Goal: Transaction & Acquisition: Purchase product/service

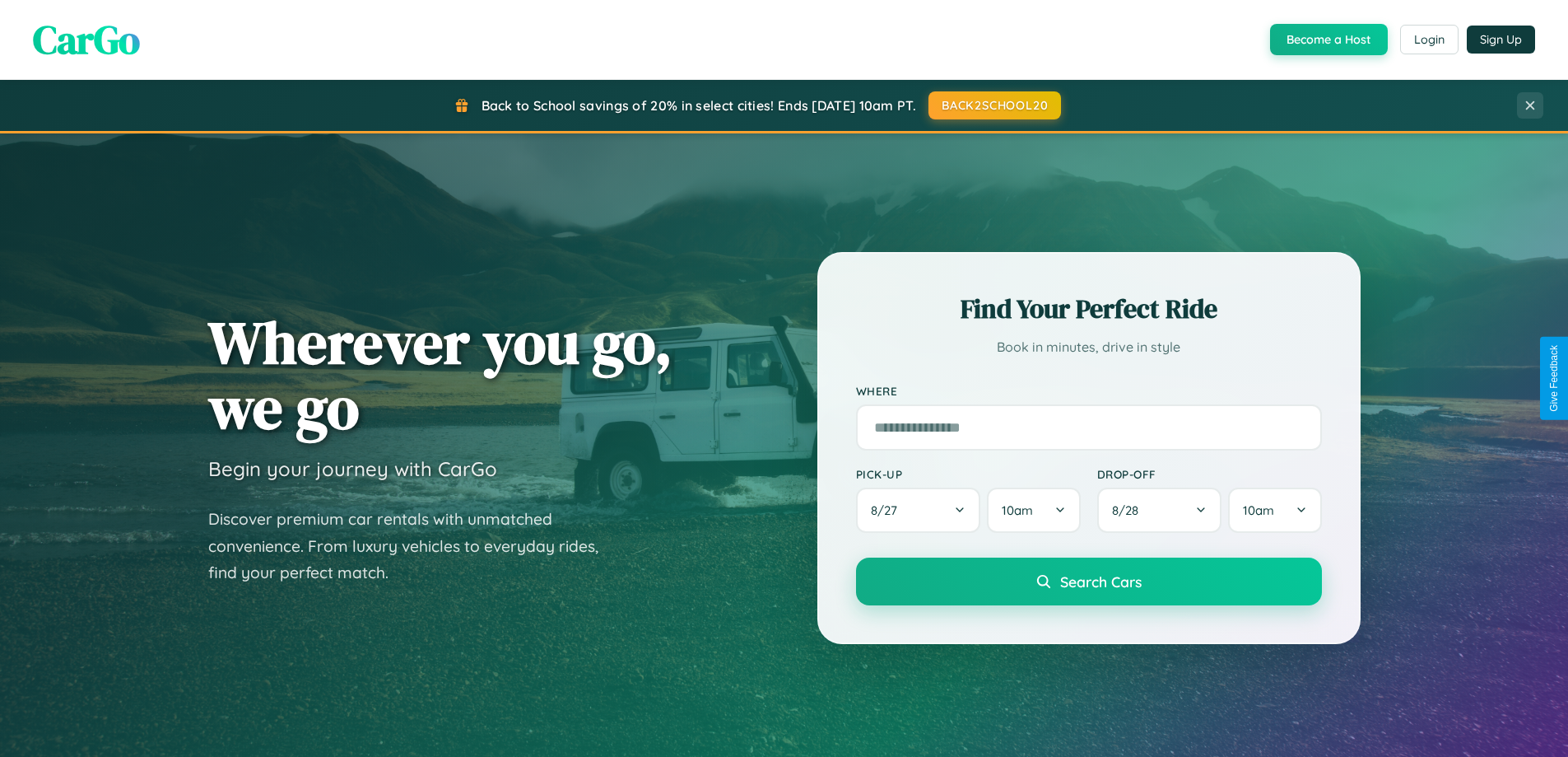
scroll to position [49, 0]
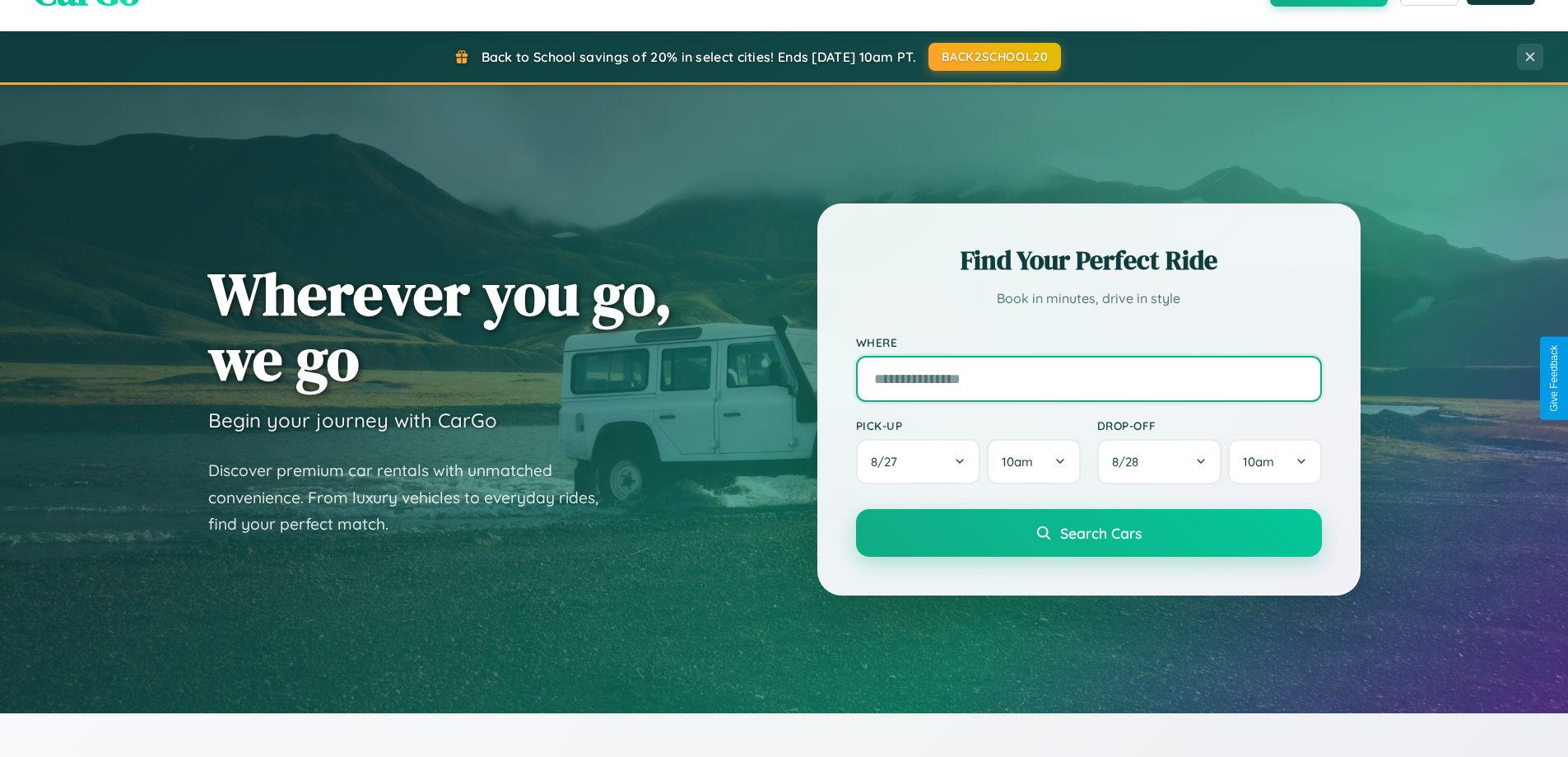
click at [1088, 378] on input "text" at bounding box center [1088, 379] width 465 height 46
type input "**********"
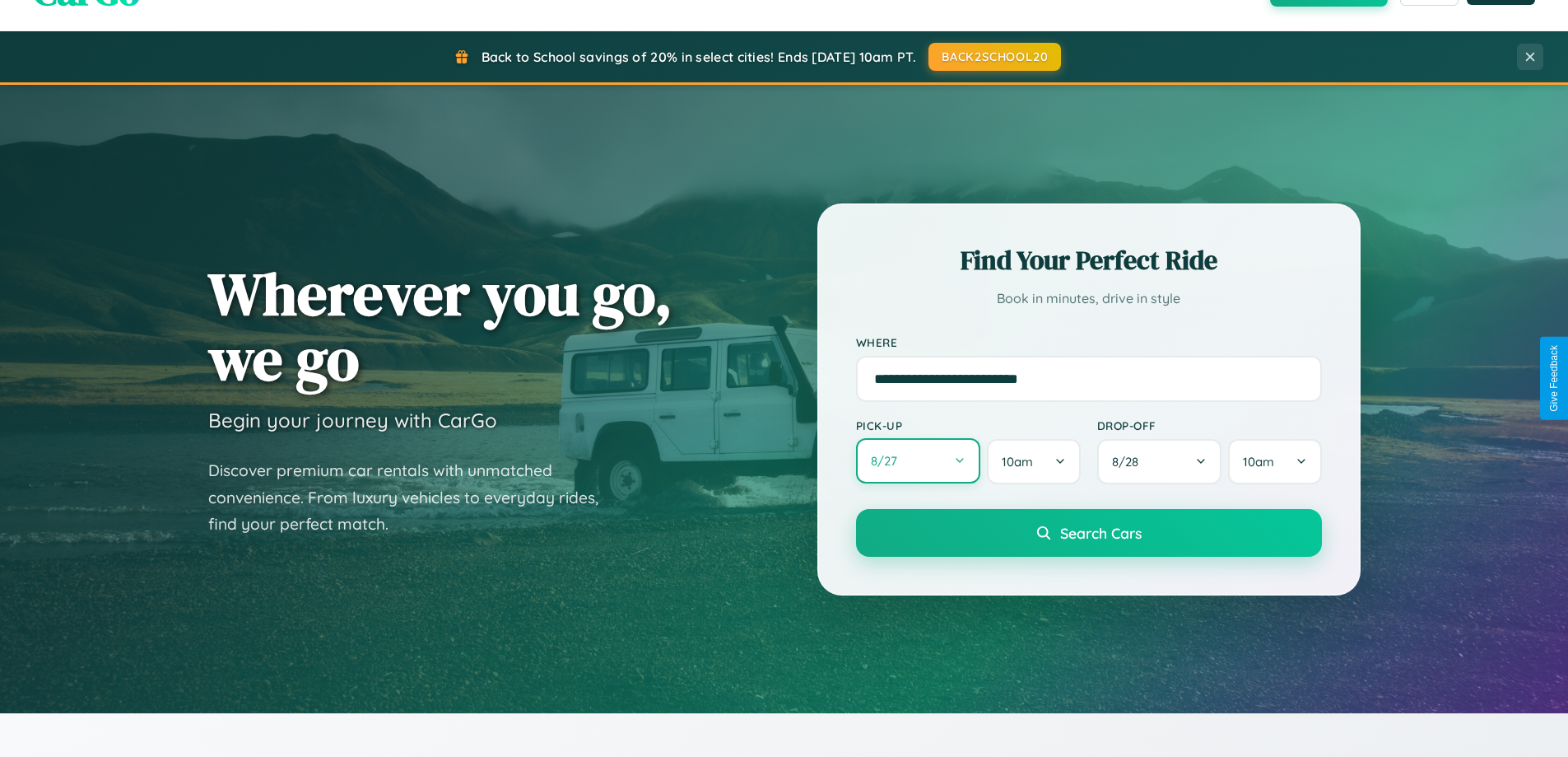
click at [918, 462] on button "8 / 27" at bounding box center [918, 461] width 125 height 46
select select "*"
select select "****"
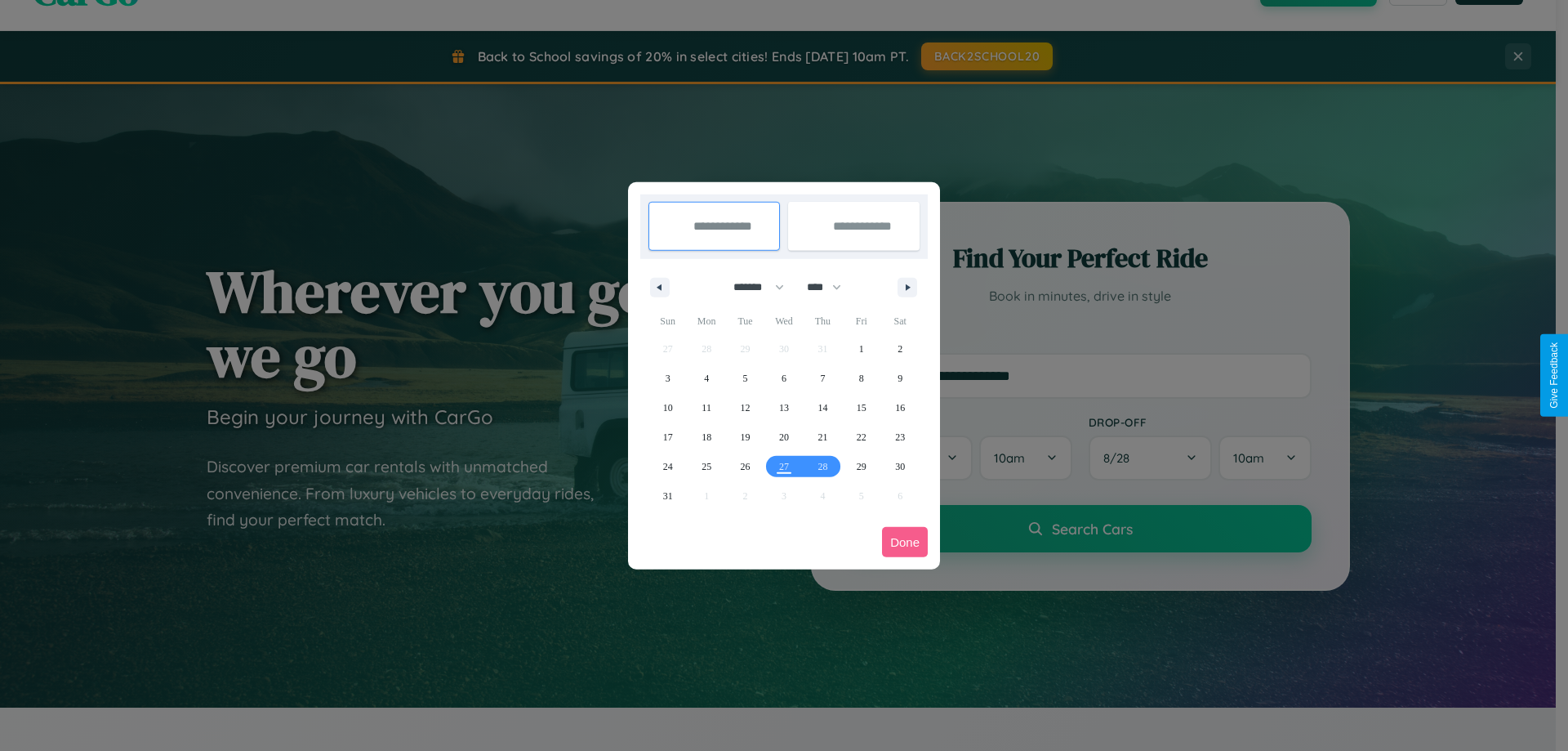
drag, startPoint x: 751, startPoint y: 287, endPoint x: 784, endPoint y: 328, distance: 52.6
click at [751, 287] on select "******* ******** ***** ***** *** **** **** ****** ********* ******* ******** **…" at bounding box center [756, 287] width 69 height 27
select select "*"
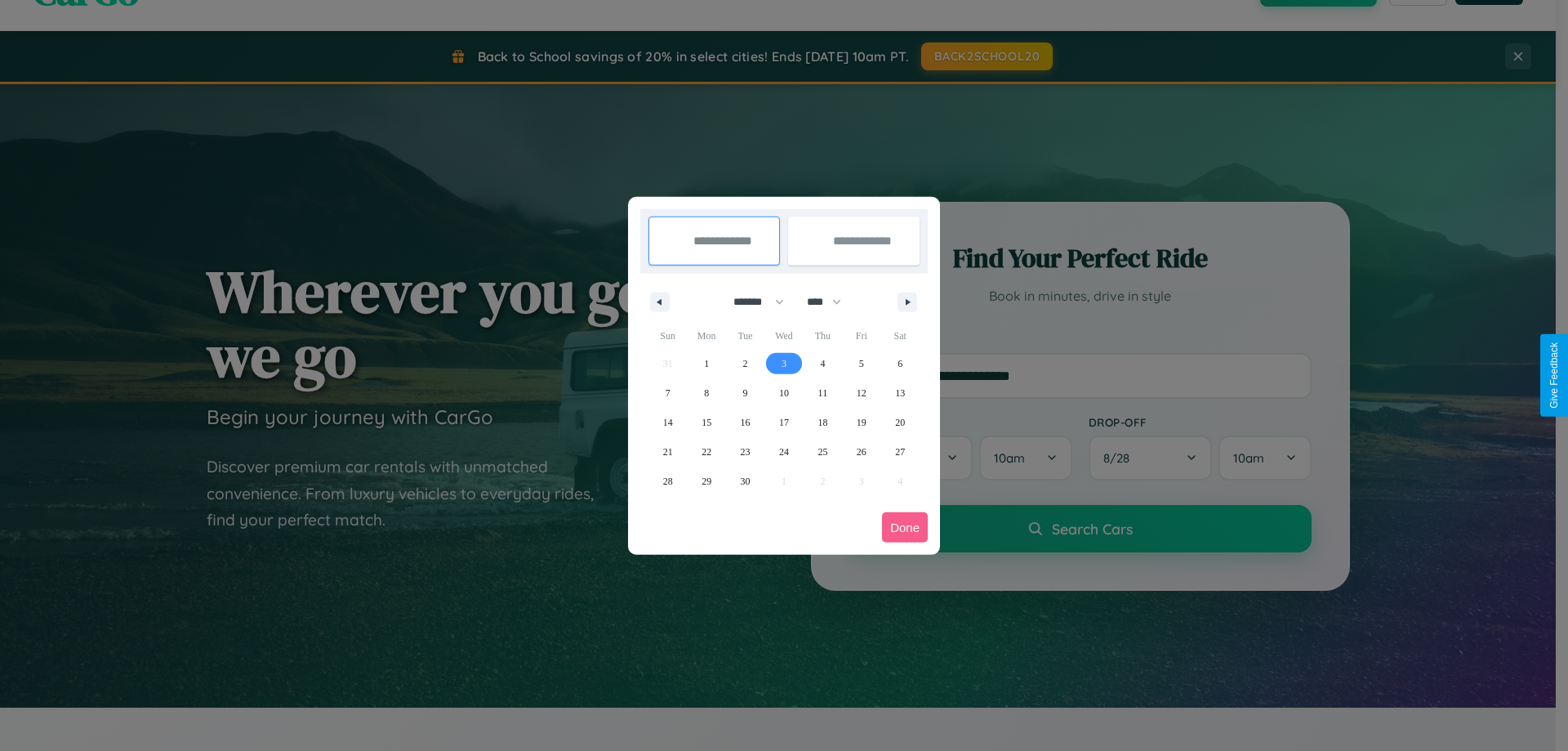
click at [783, 362] on span "3" at bounding box center [784, 364] width 5 height 30
type input "**********"
click at [706, 392] on span "8" at bounding box center [706, 393] width 5 height 30
type input "**********"
click at [905, 527] on button "Done" at bounding box center [905, 527] width 46 height 30
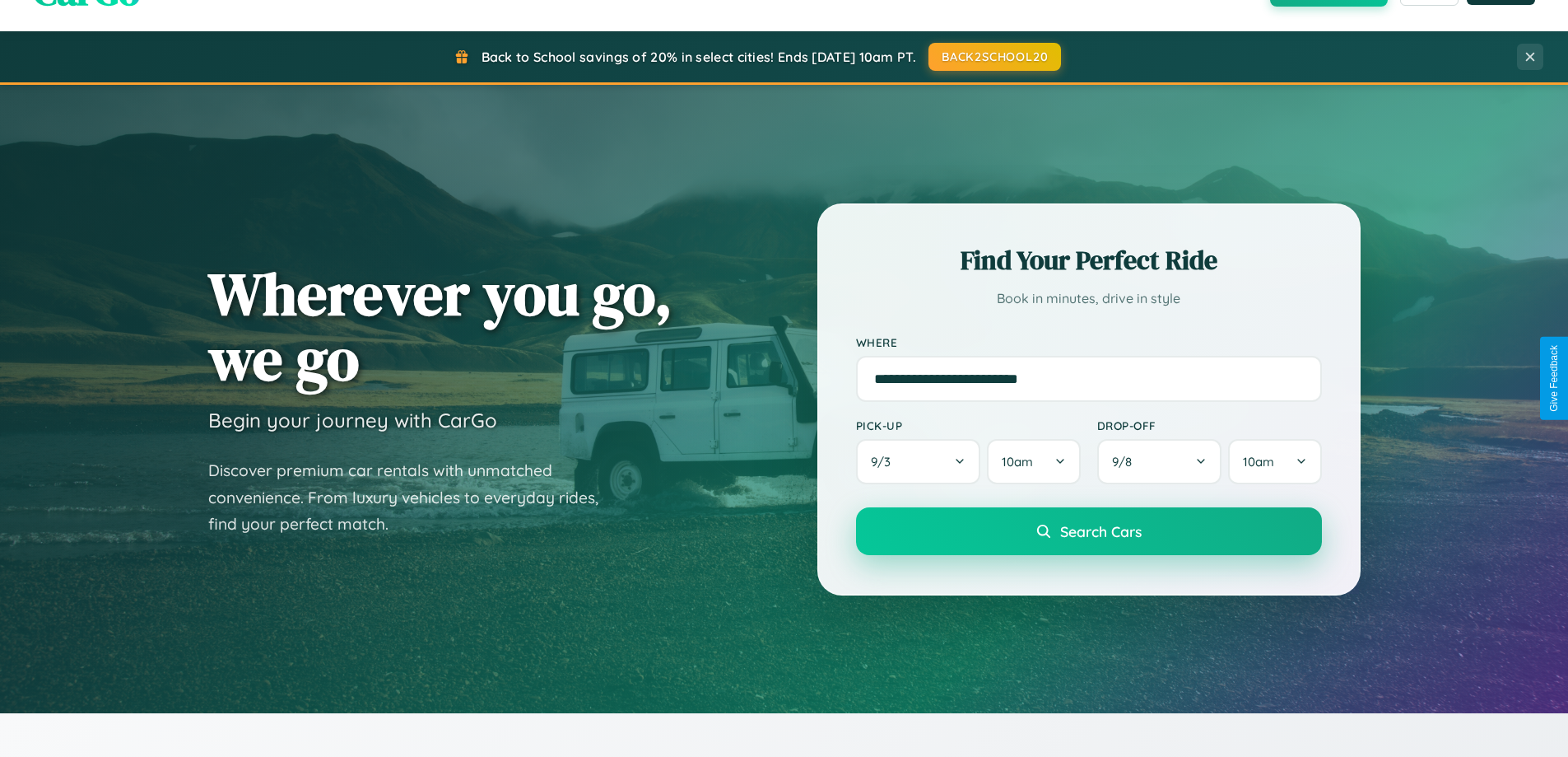
click at [1088, 531] on span "Search Cars" at bounding box center [1101, 531] width 81 height 18
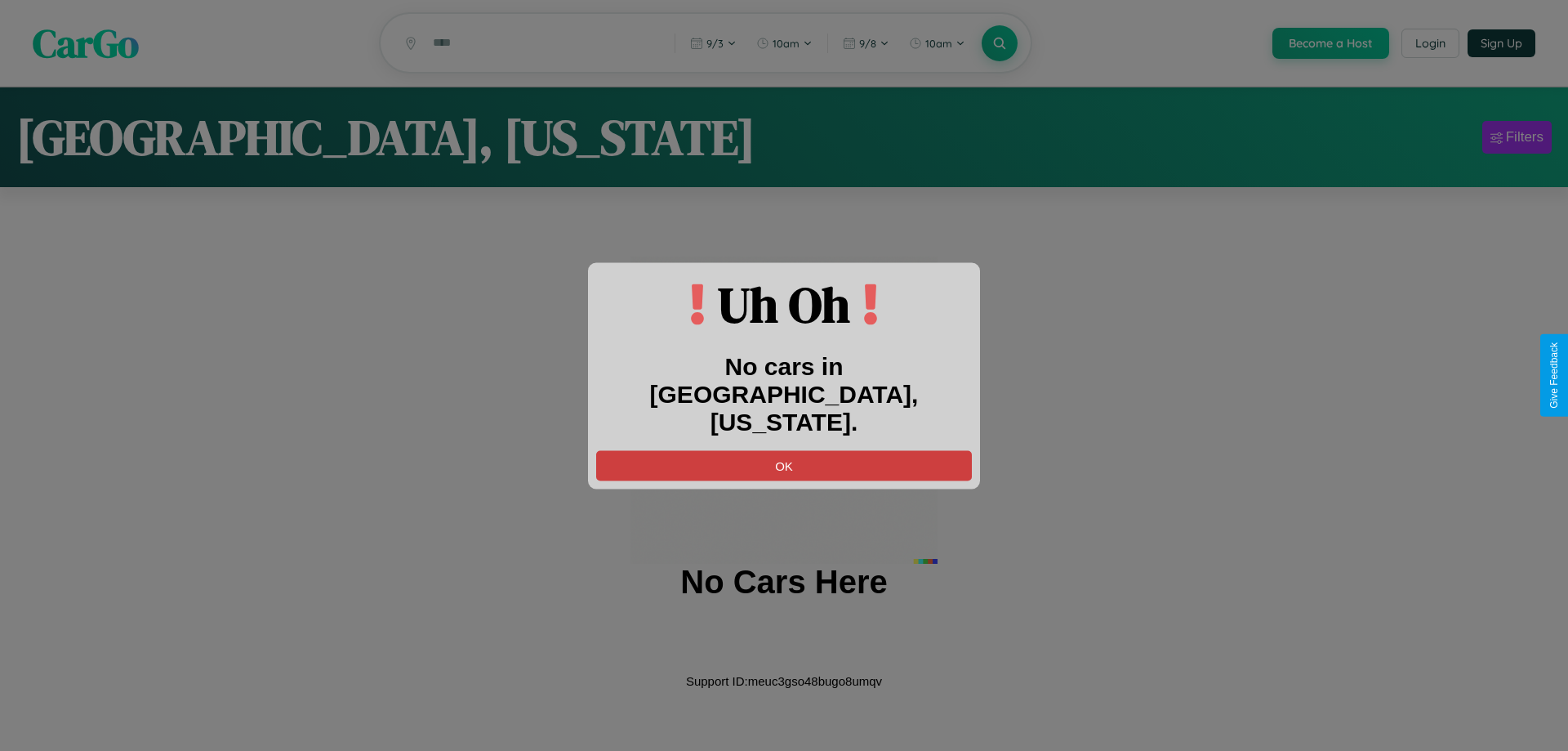
click at [784, 451] on button "OK" at bounding box center [784, 465] width 375 height 30
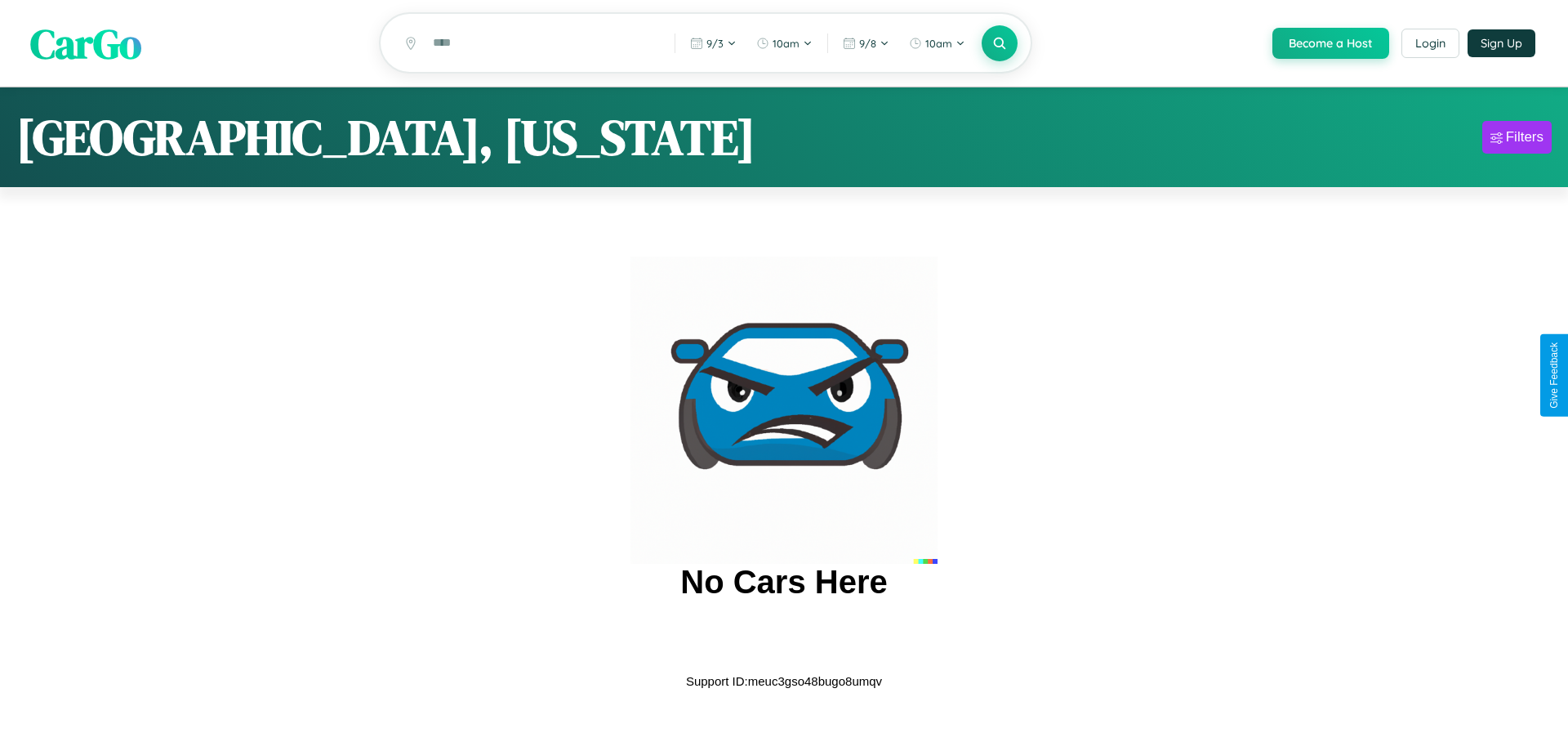
click at [86, 44] on span "CarGo" at bounding box center [86, 43] width 111 height 56
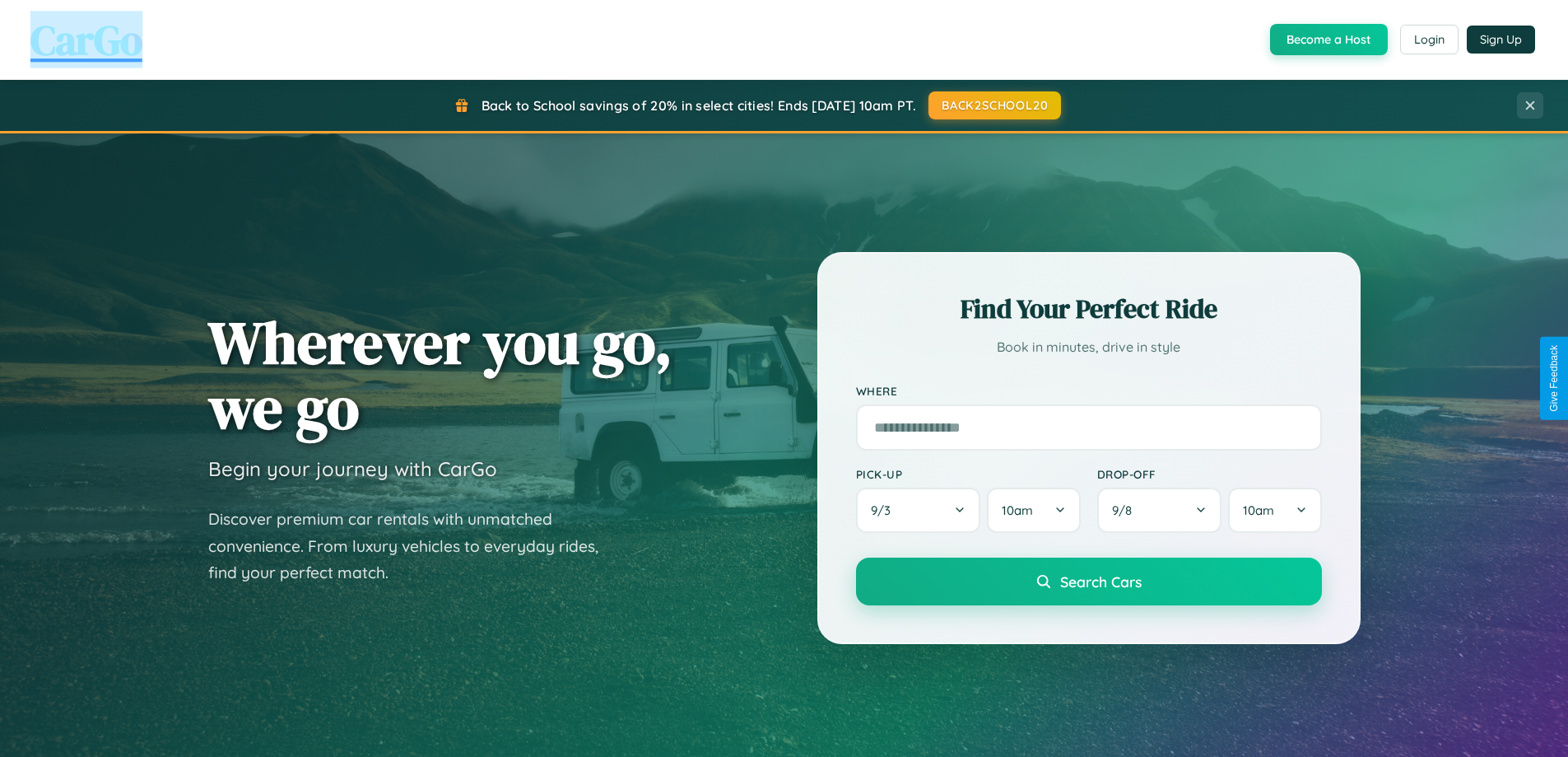
scroll to position [1133, 0]
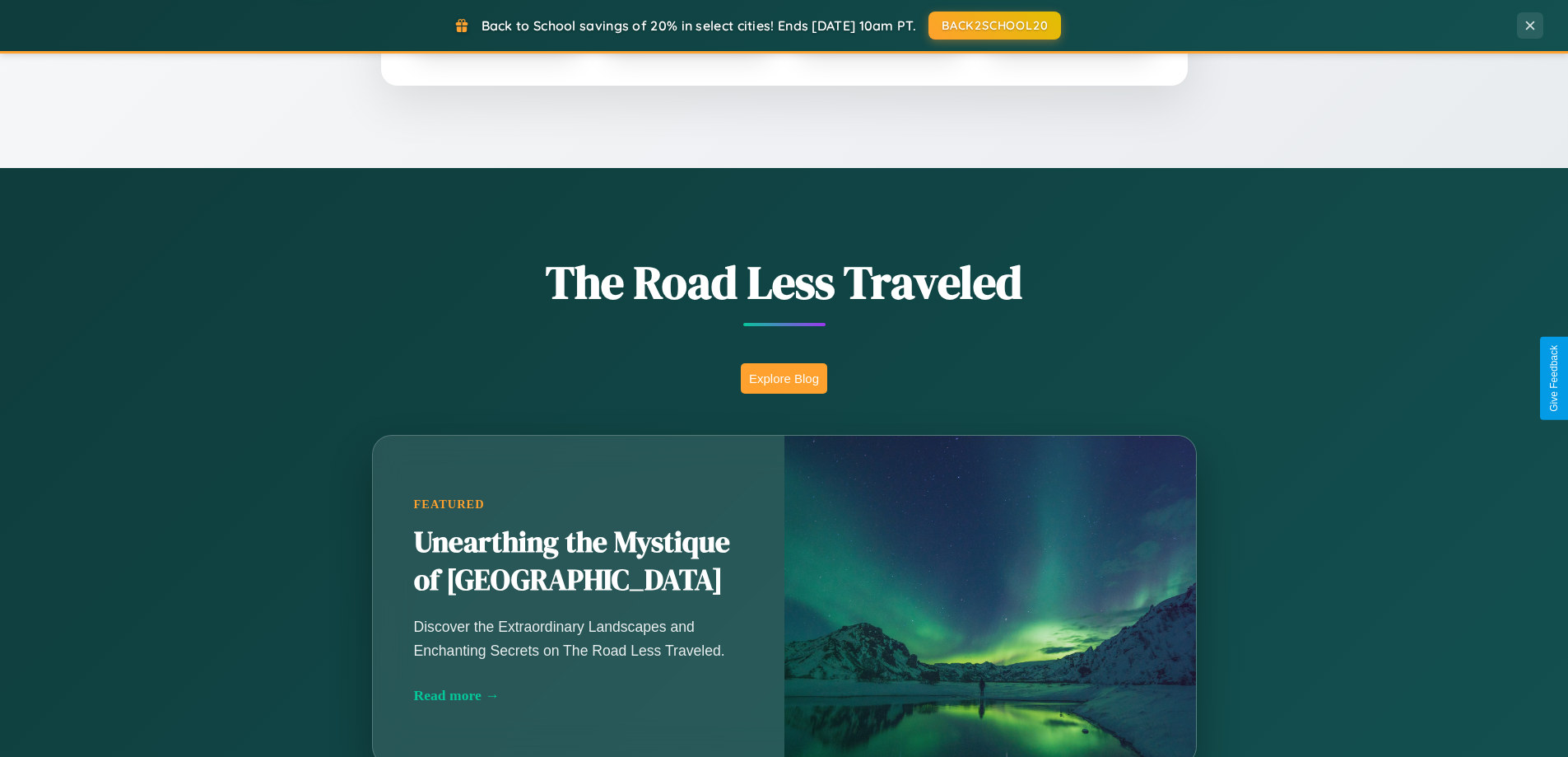
click at [783, 378] on button "Explore Blog" at bounding box center [784, 378] width 86 height 31
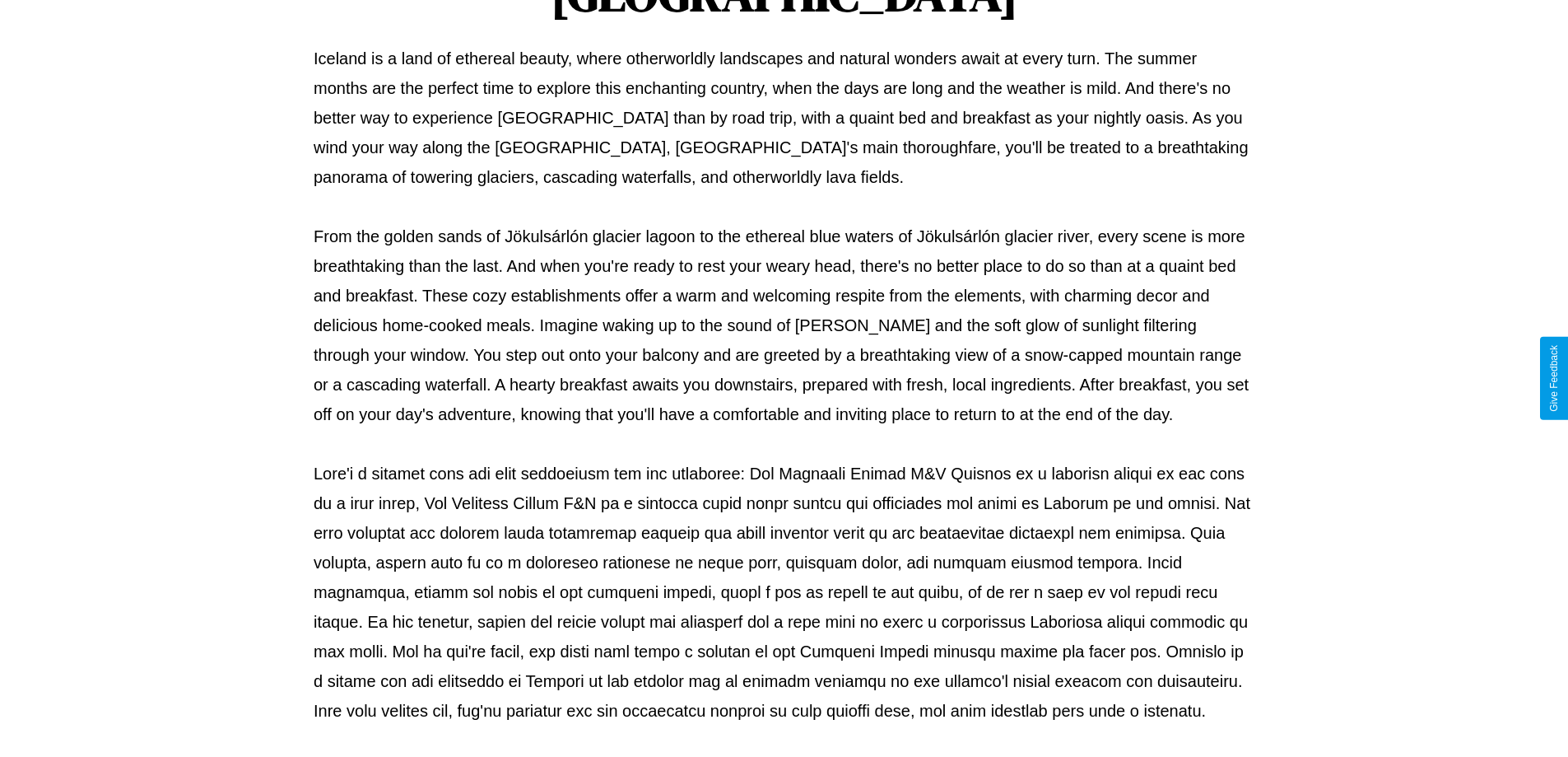
scroll to position [533, 0]
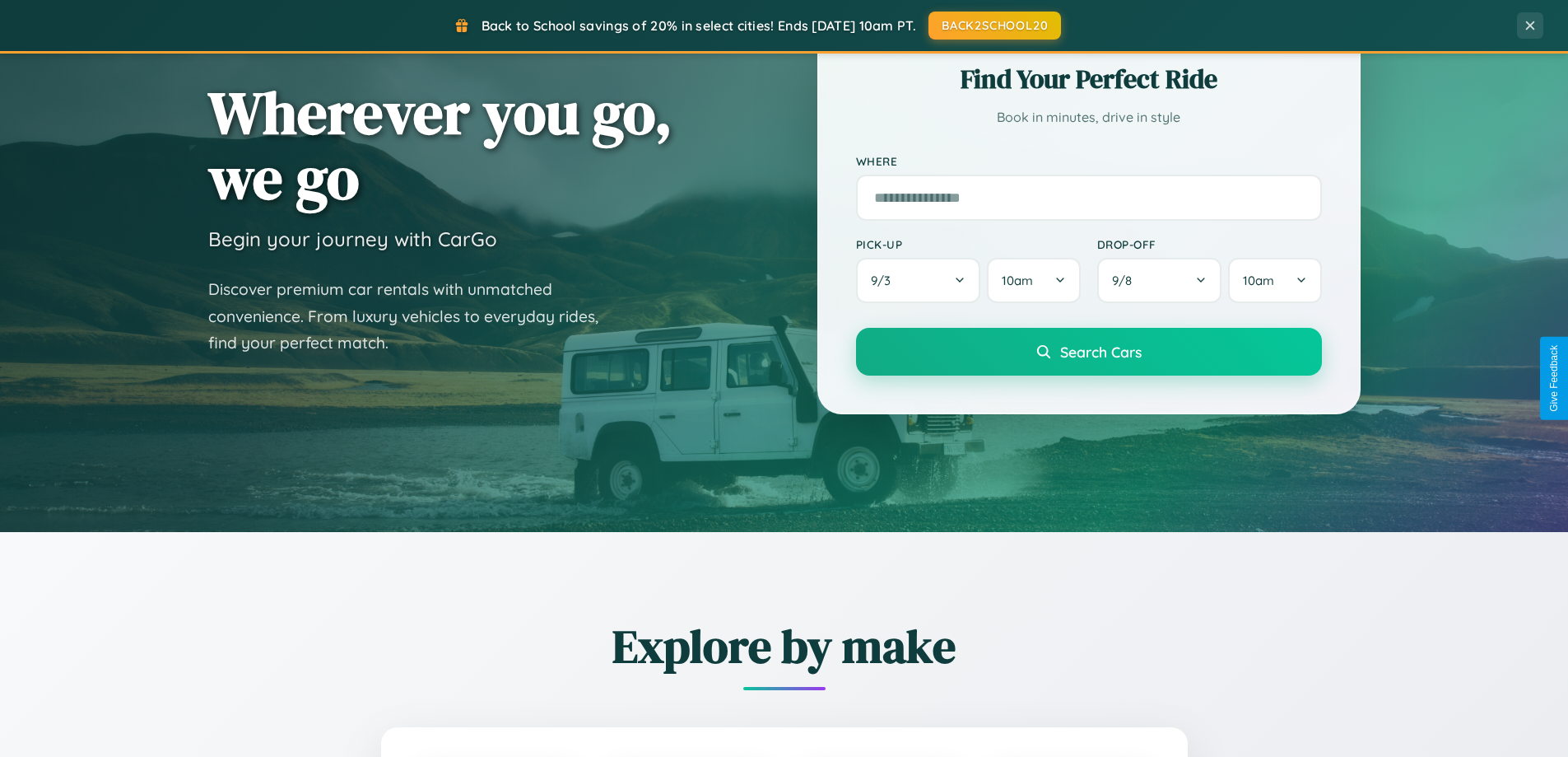
scroll to position [49, 0]
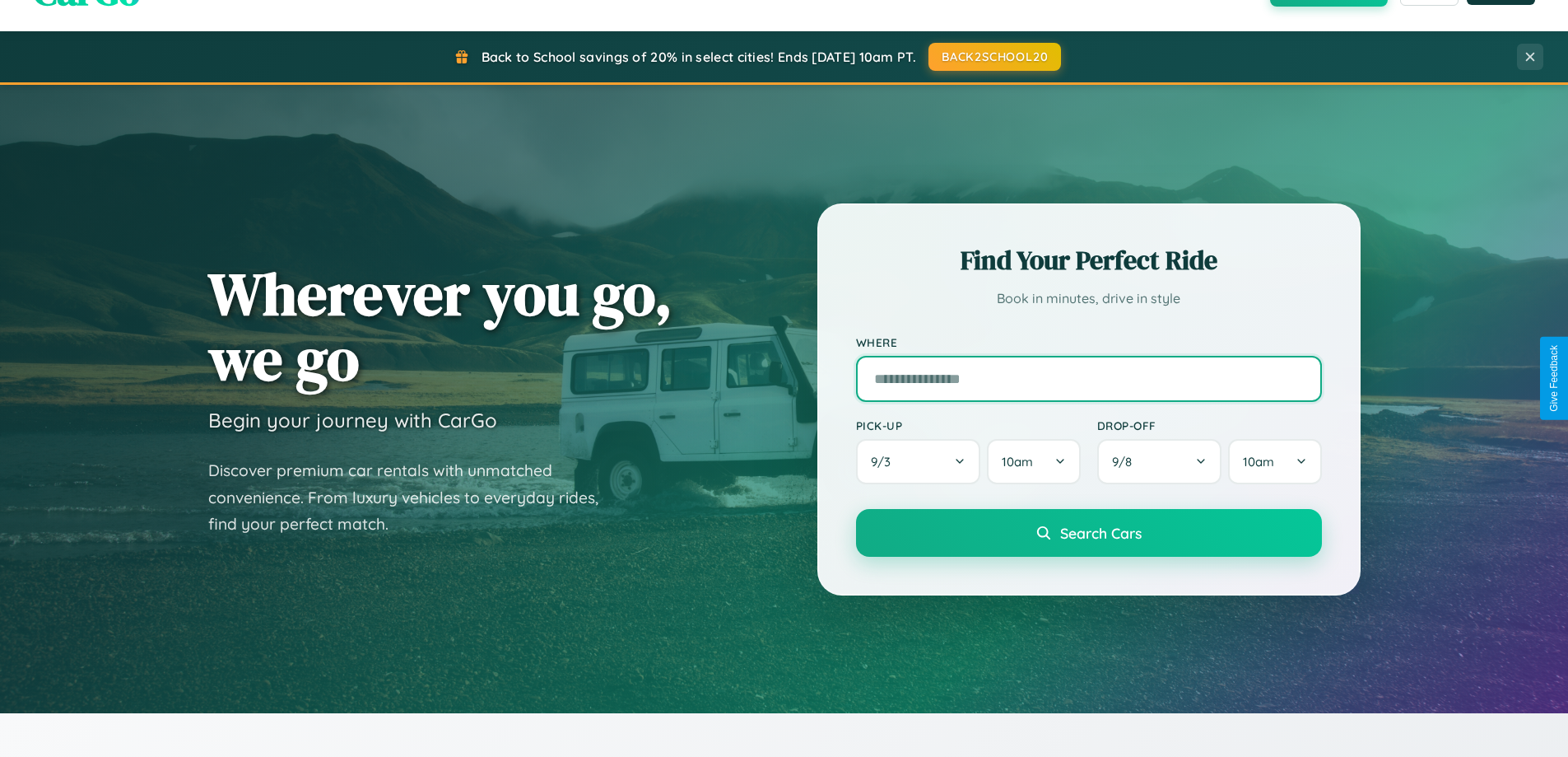
click at [1088, 378] on input "text" at bounding box center [1088, 379] width 465 height 46
type input "*******"
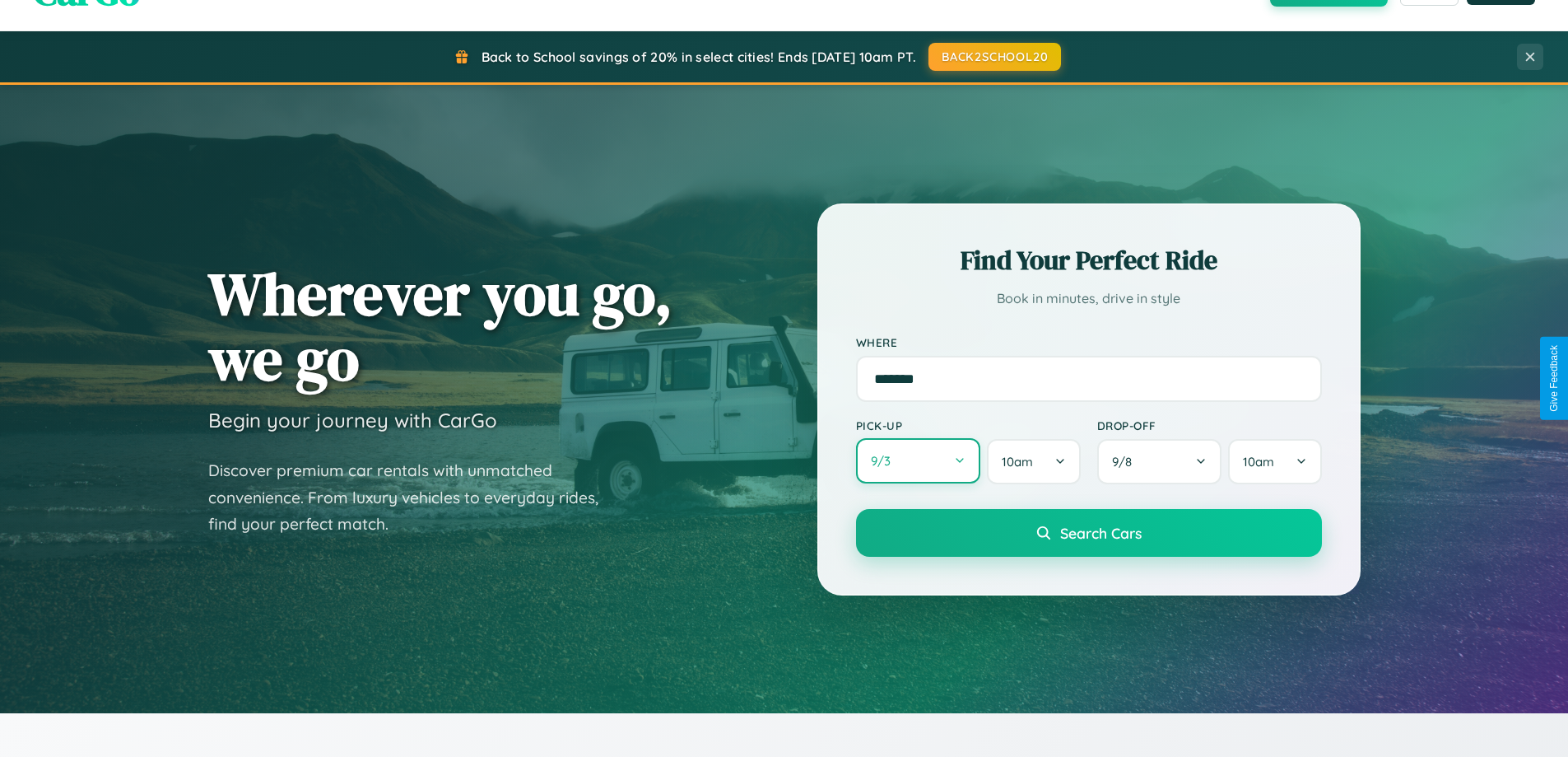
click at [918, 462] on button "9 / 3" at bounding box center [918, 461] width 125 height 46
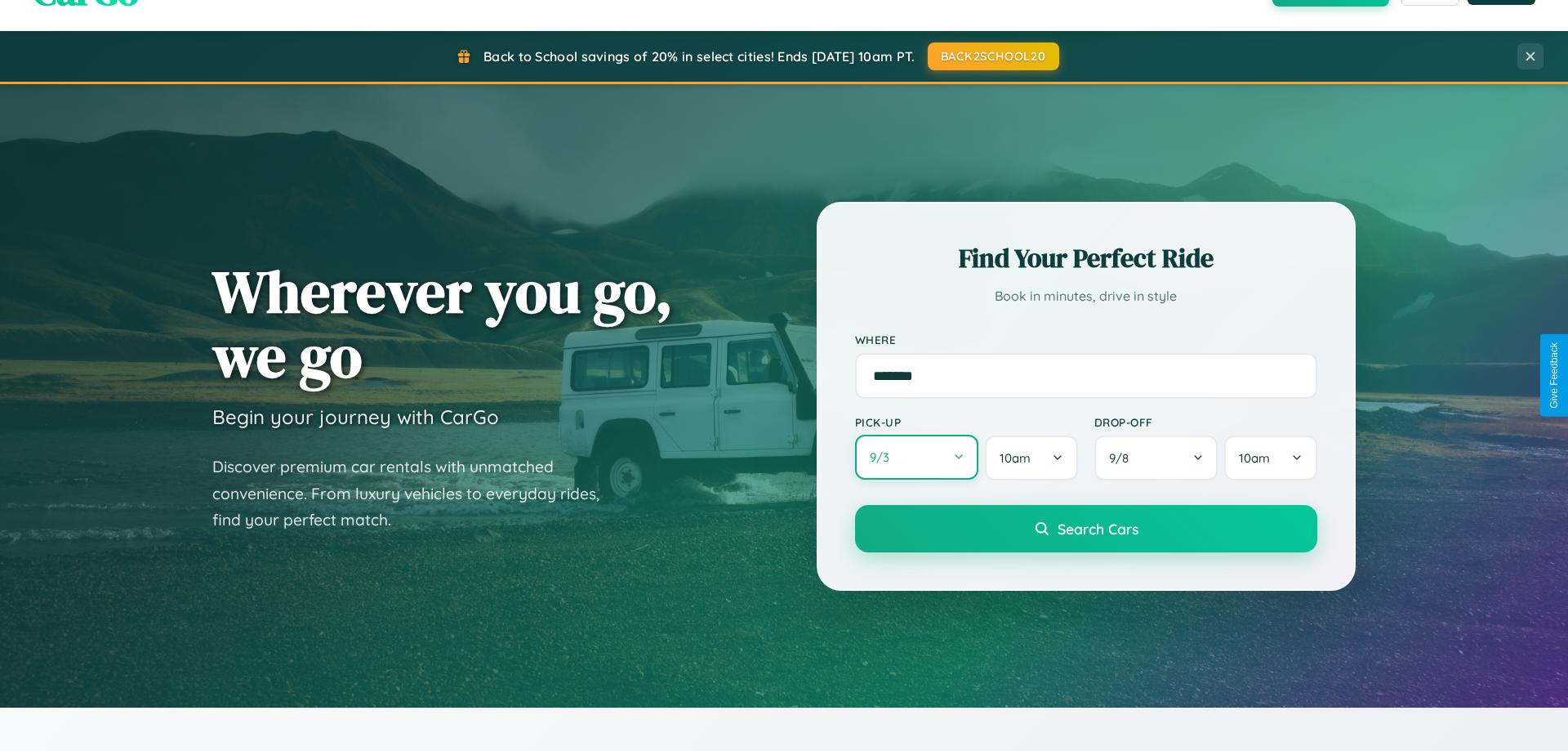
select select "*"
select select "****"
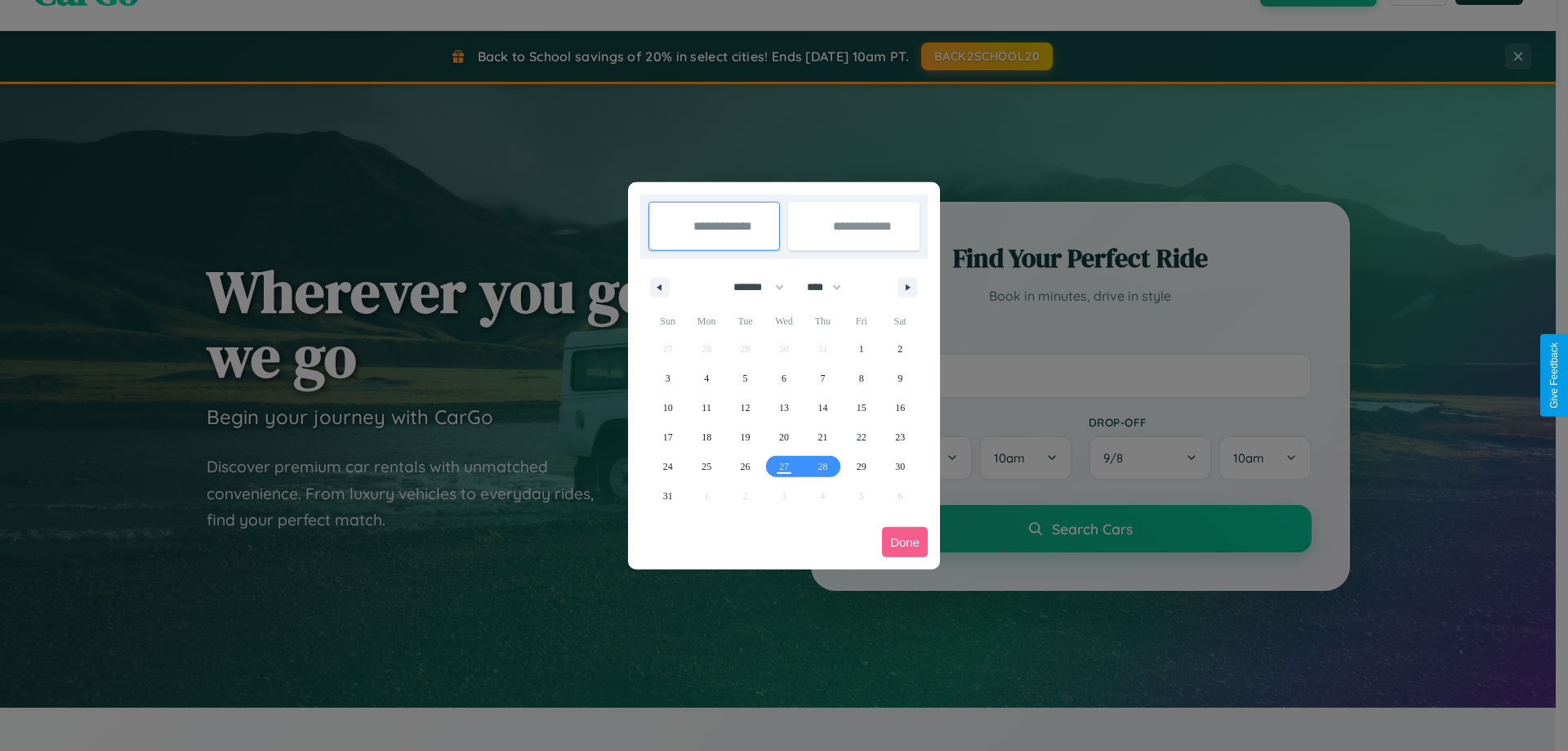
click at [751, 287] on select "******* ******** ***** ***** *** **** **** ****** ********* ******* ******** **…" at bounding box center [756, 287] width 69 height 27
select select "*"
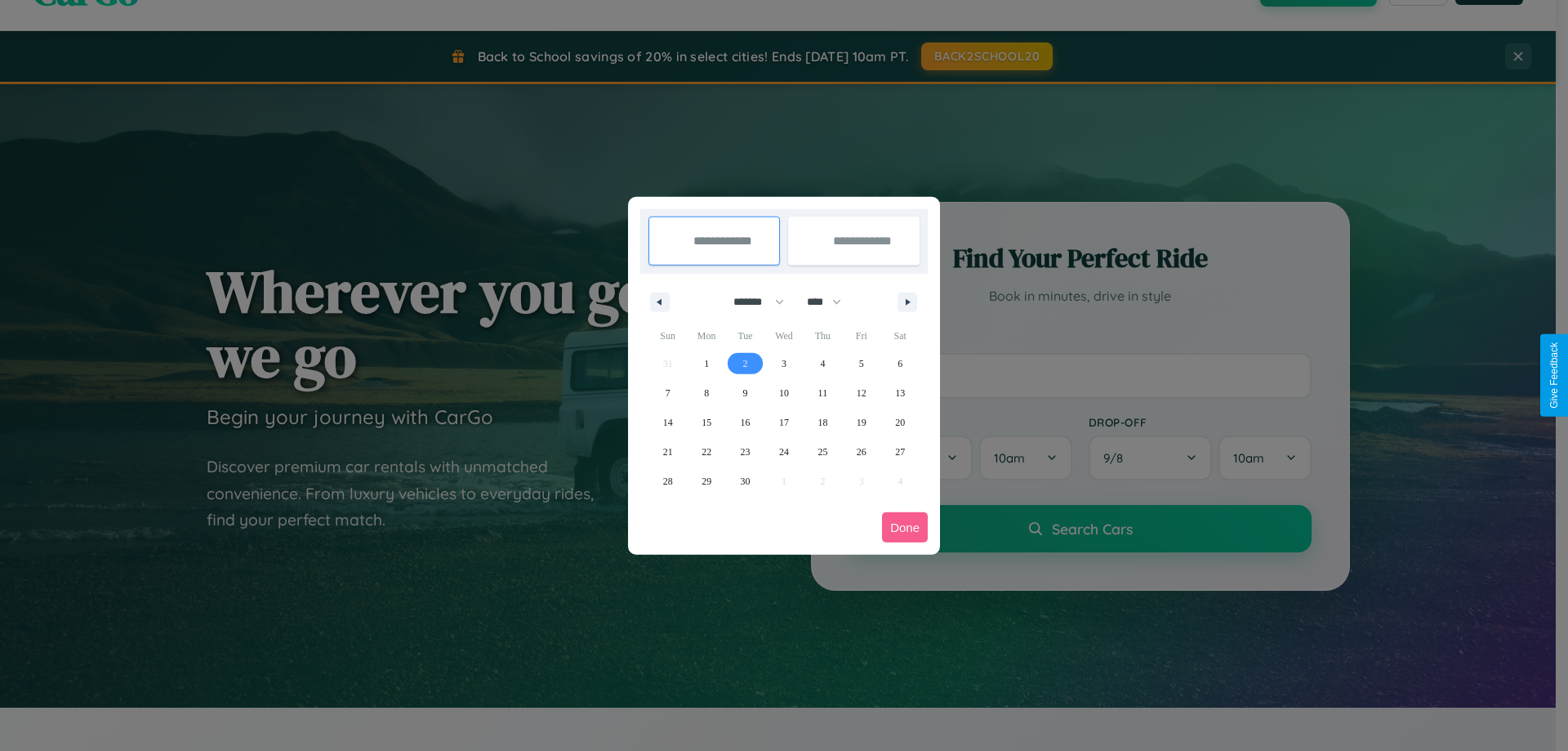
click at [745, 362] on span "2" at bounding box center [746, 364] width 5 height 30
type input "**********"
click at [783, 392] on span "10" at bounding box center [784, 393] width 10 height 30
type input "**********"
click at [905, 527] on button "Done" at bounding box center [905, 527] width 46 height 30
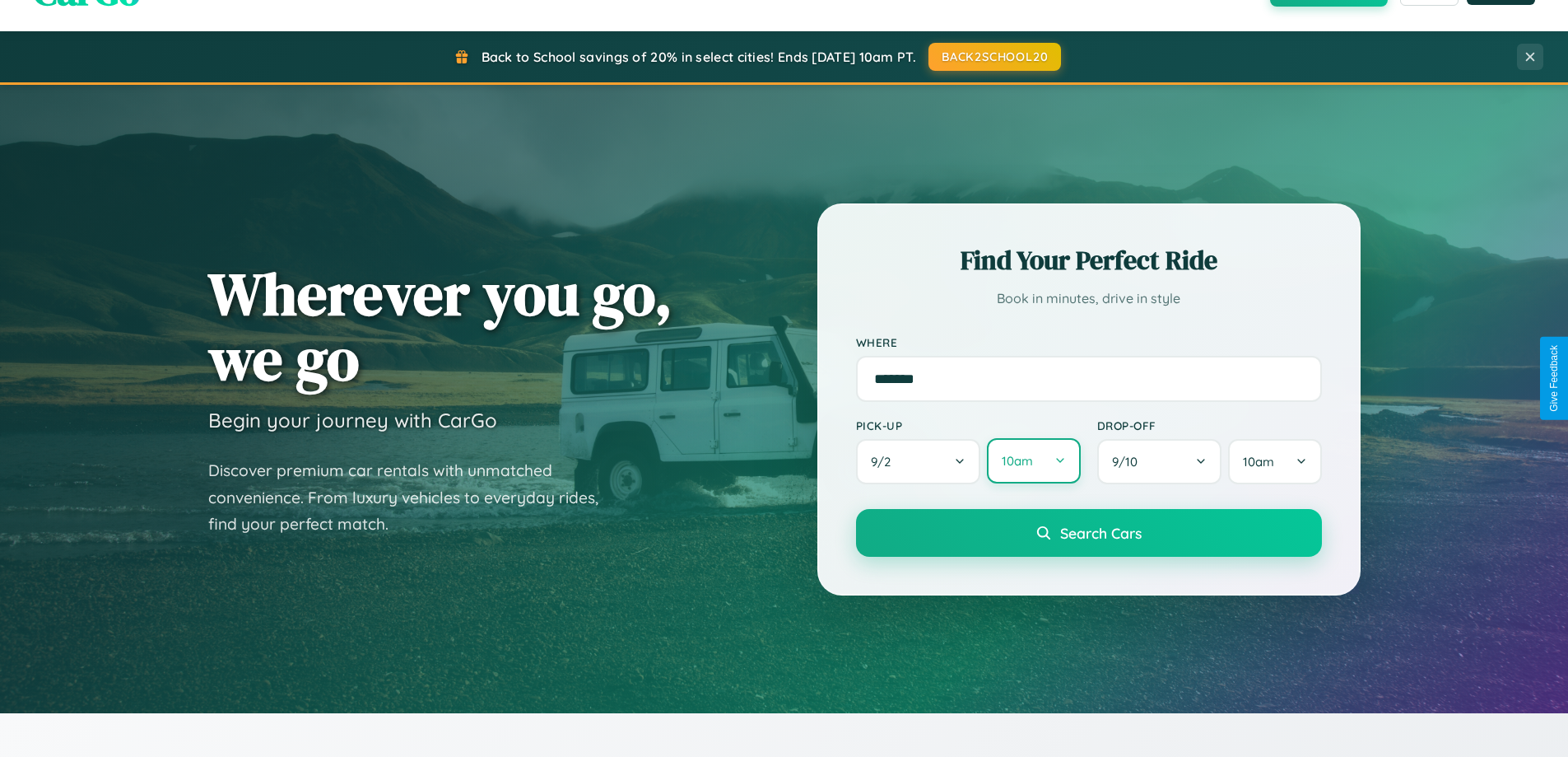
click at [1033, 462] on button "10am" at bounding box center [1033, 461] width 93 height 46
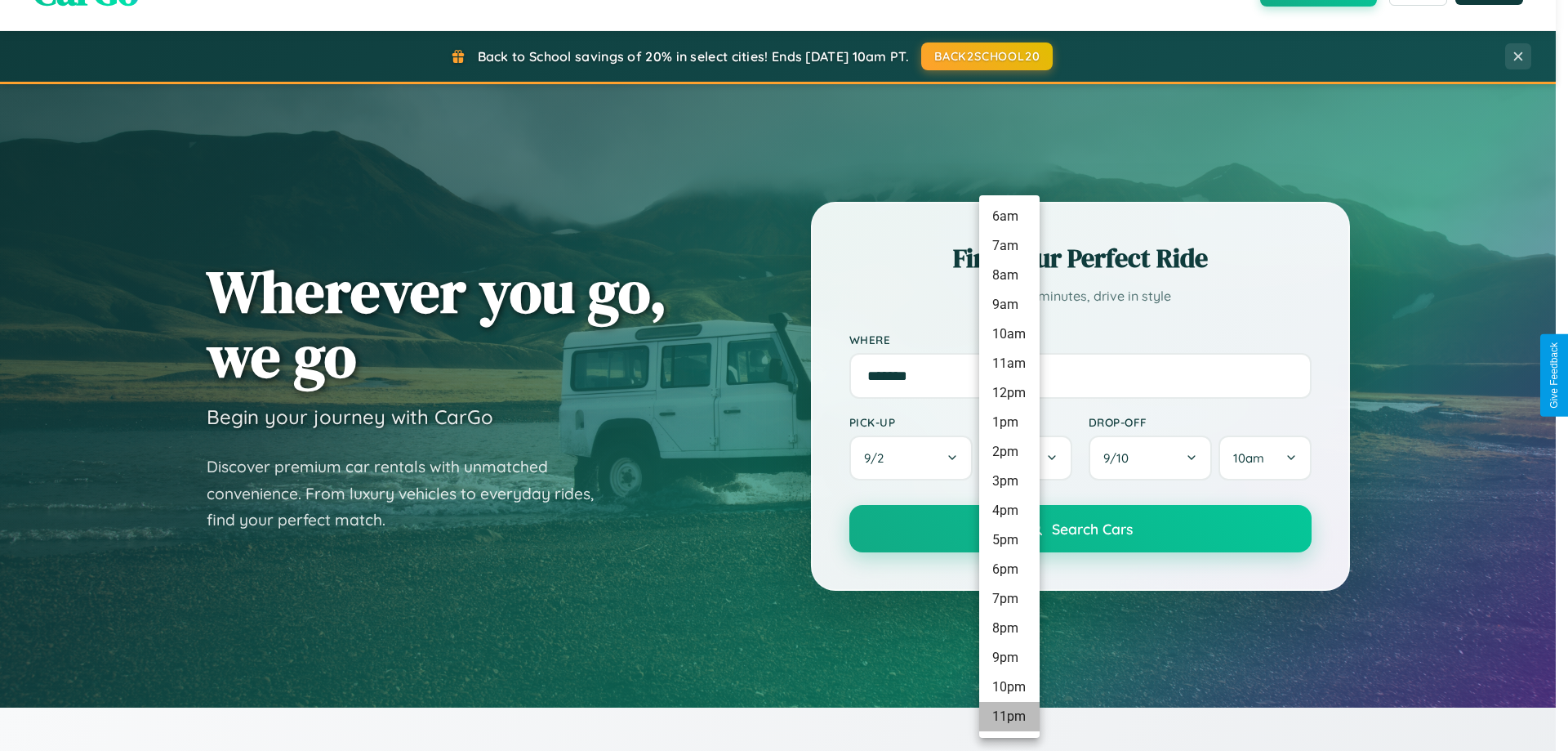
click at [1008, 716] on li "11pm" at bounding box center [1008, 716] width 60 height 30
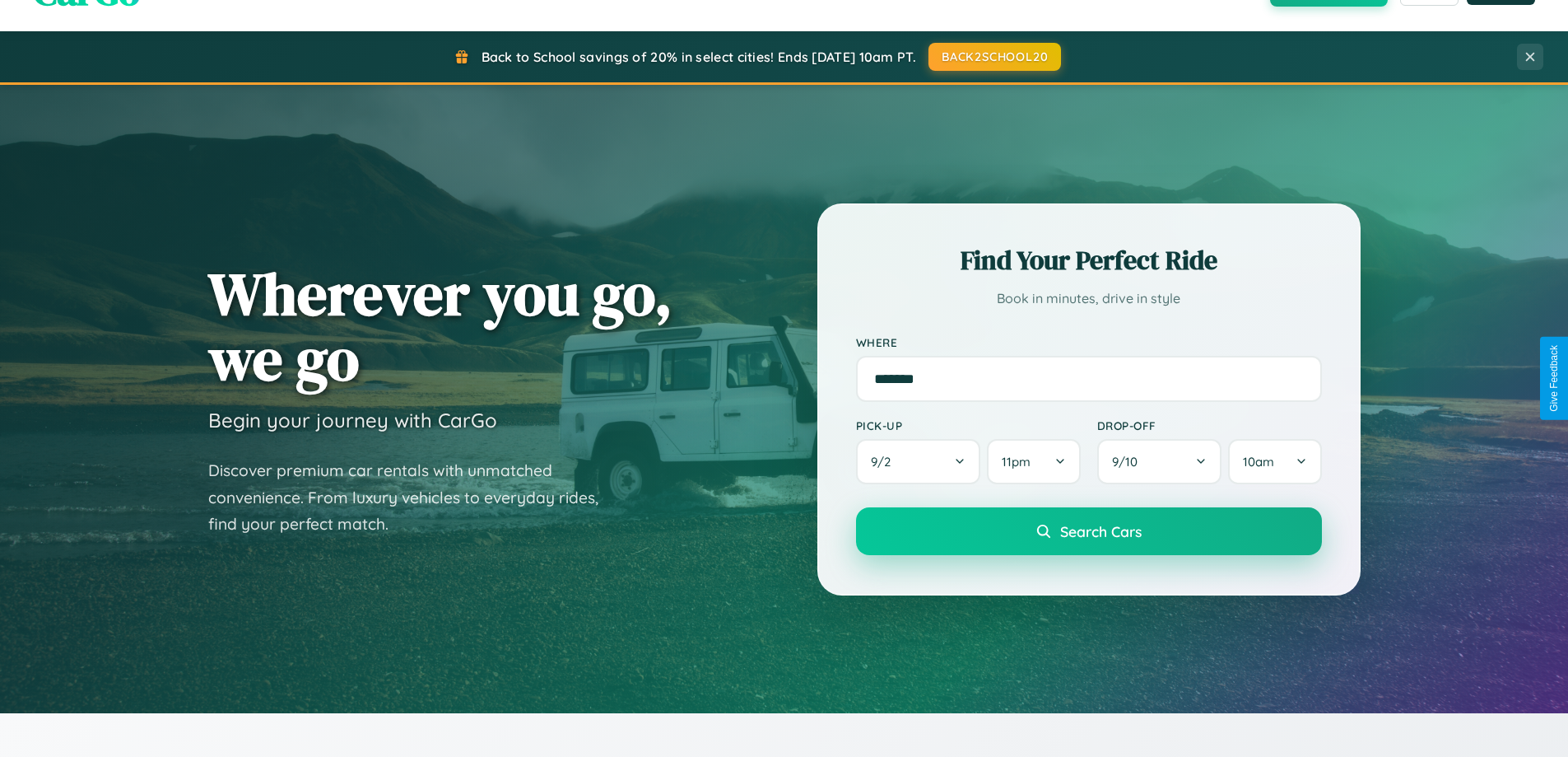
click at [1088, 533] on span "Search Cars" at bounding box center [1101, 531] width 81 height 18
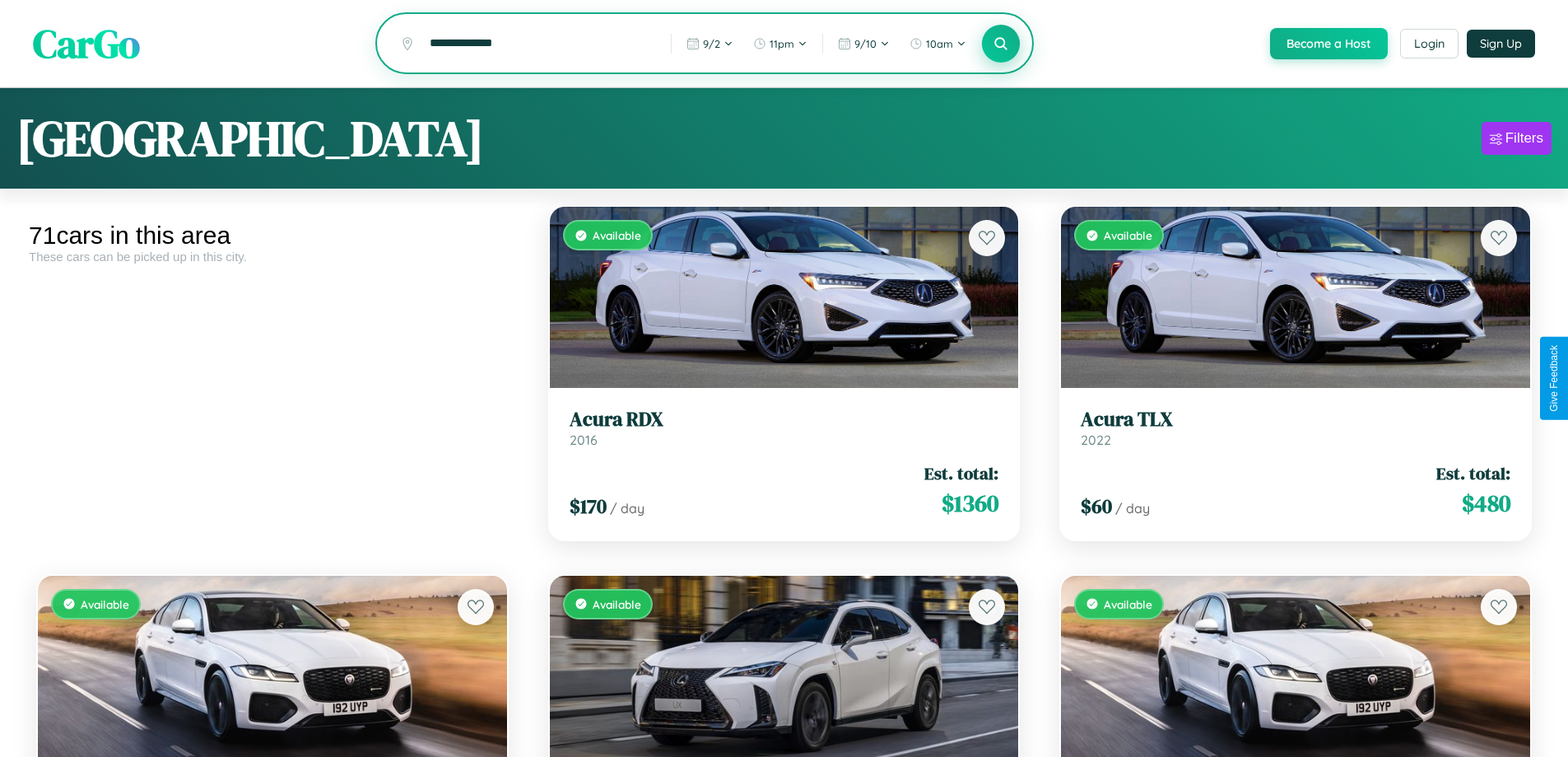
click at [1000, 45] on icon at bounding box center [1001, 43] width 16 height 16
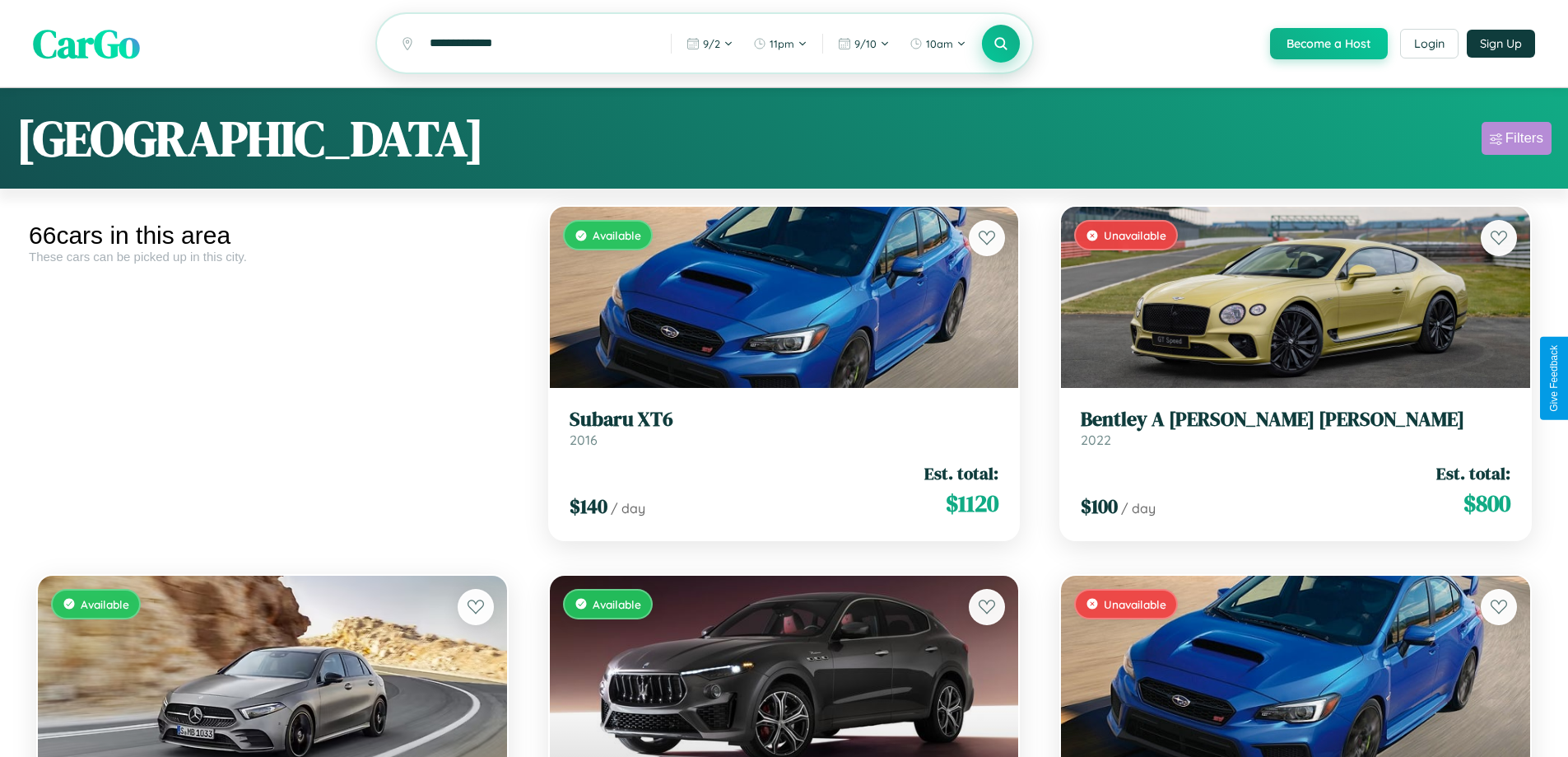
click at [1516, 141] on div "Filters" at bounding box center [1524, 139] width 38 height 17
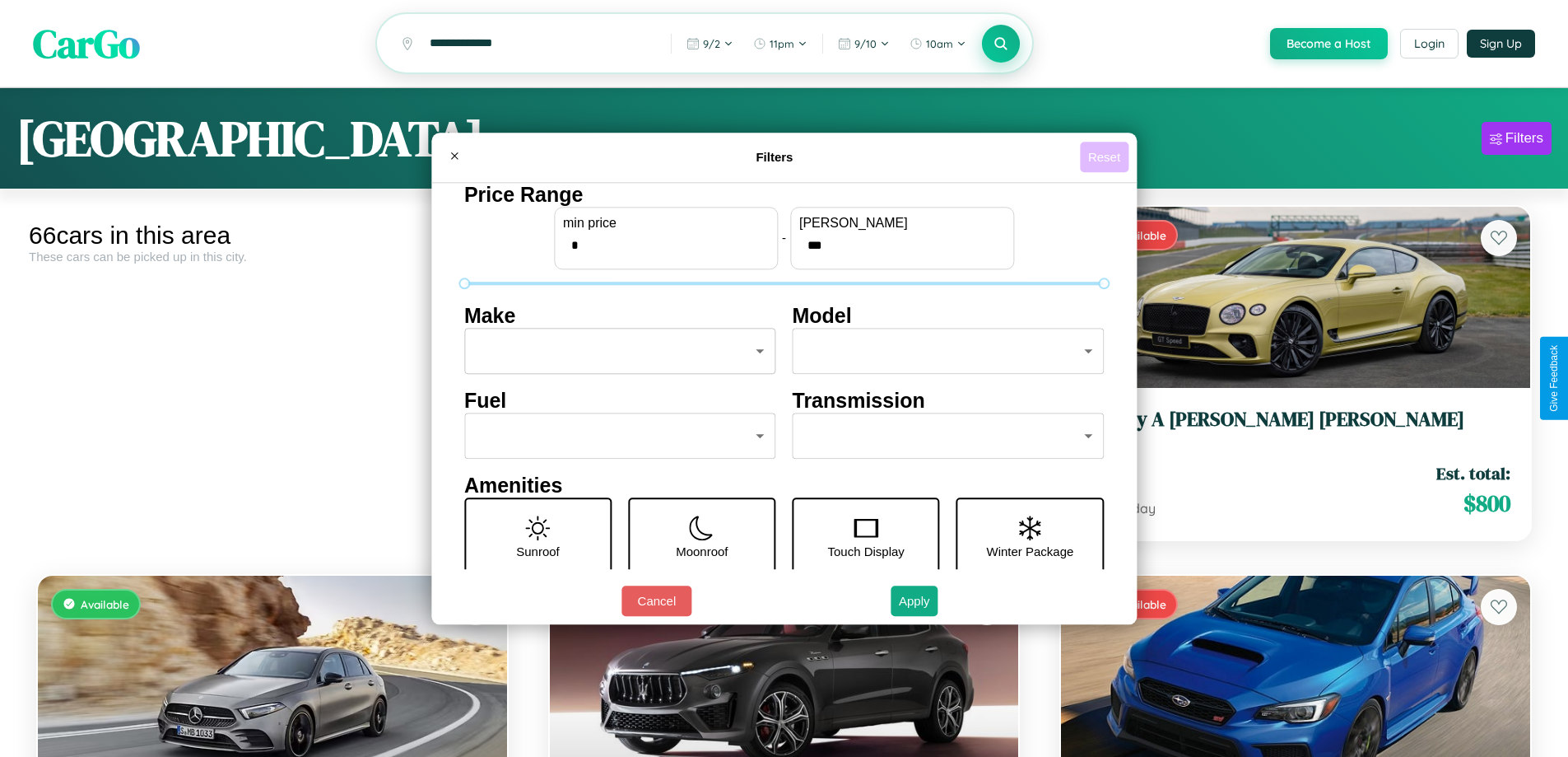
click at [1106, 156] on button "Reset" at bounding box center [1104, 157] width 49 height 31
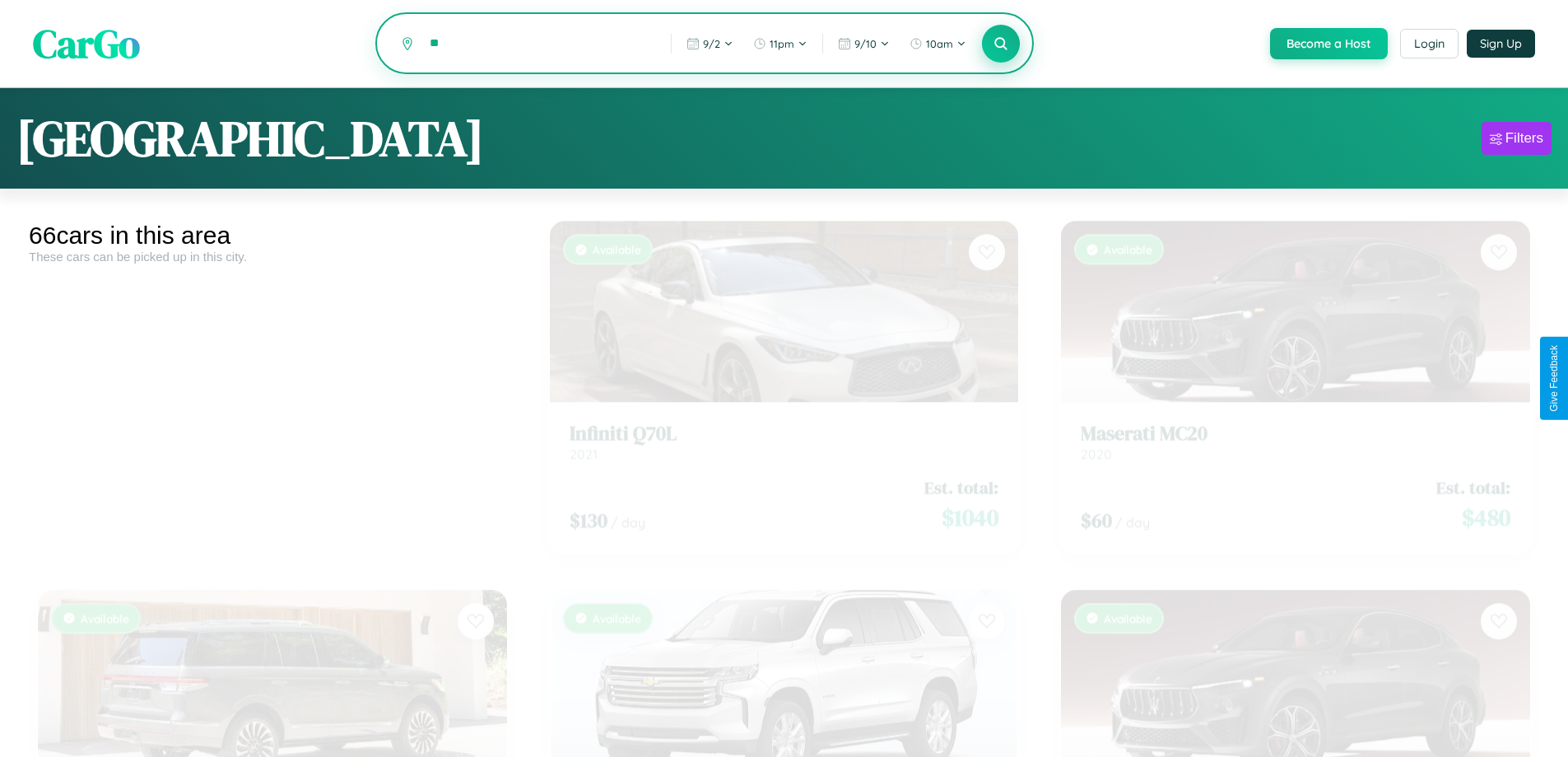
type input "*"
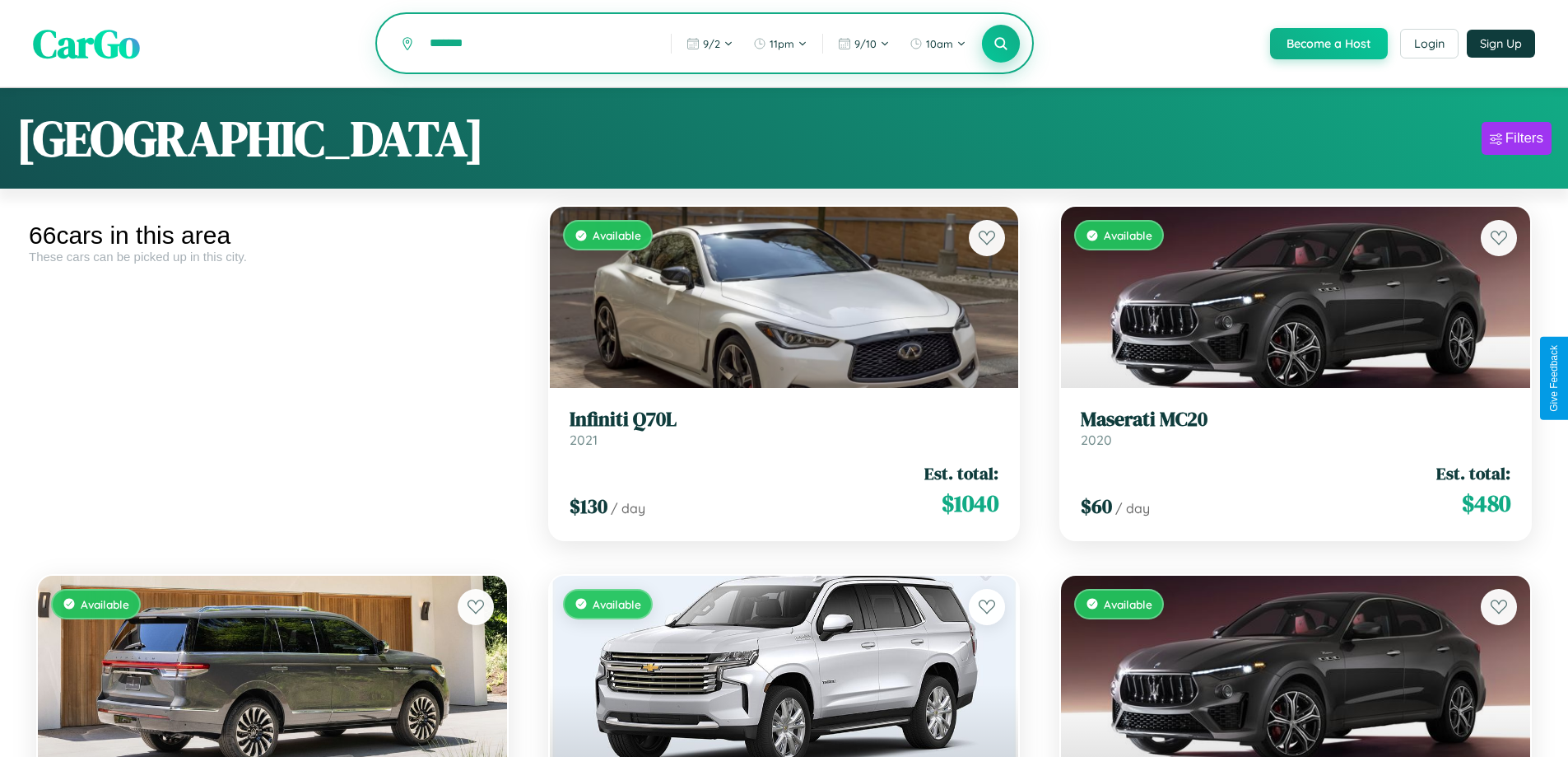
type input "*******"
click at [1000, 45] on icon at bounding box center [1001, 43] width 16 height 16
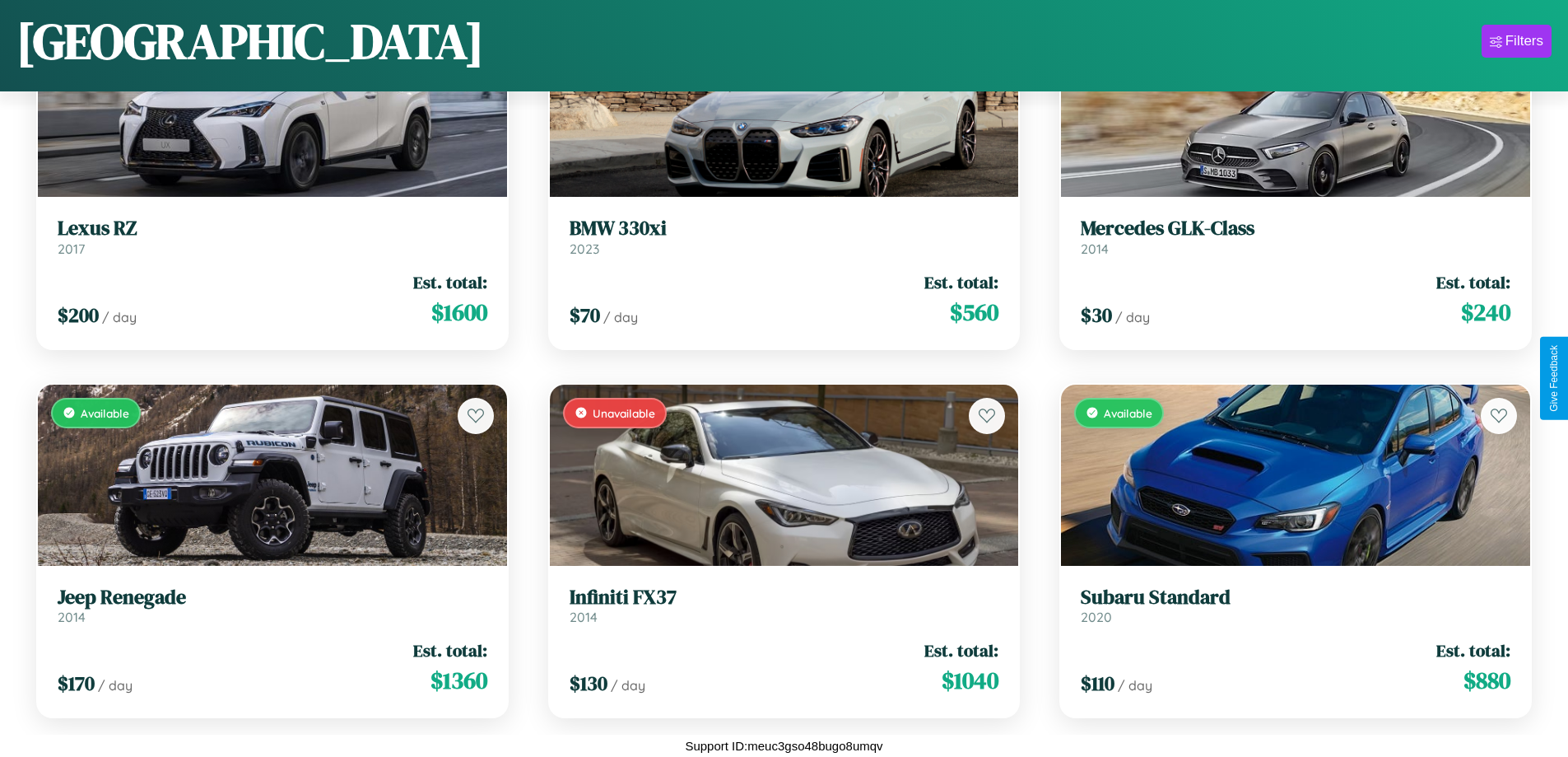
scroll to position [5024, 0]
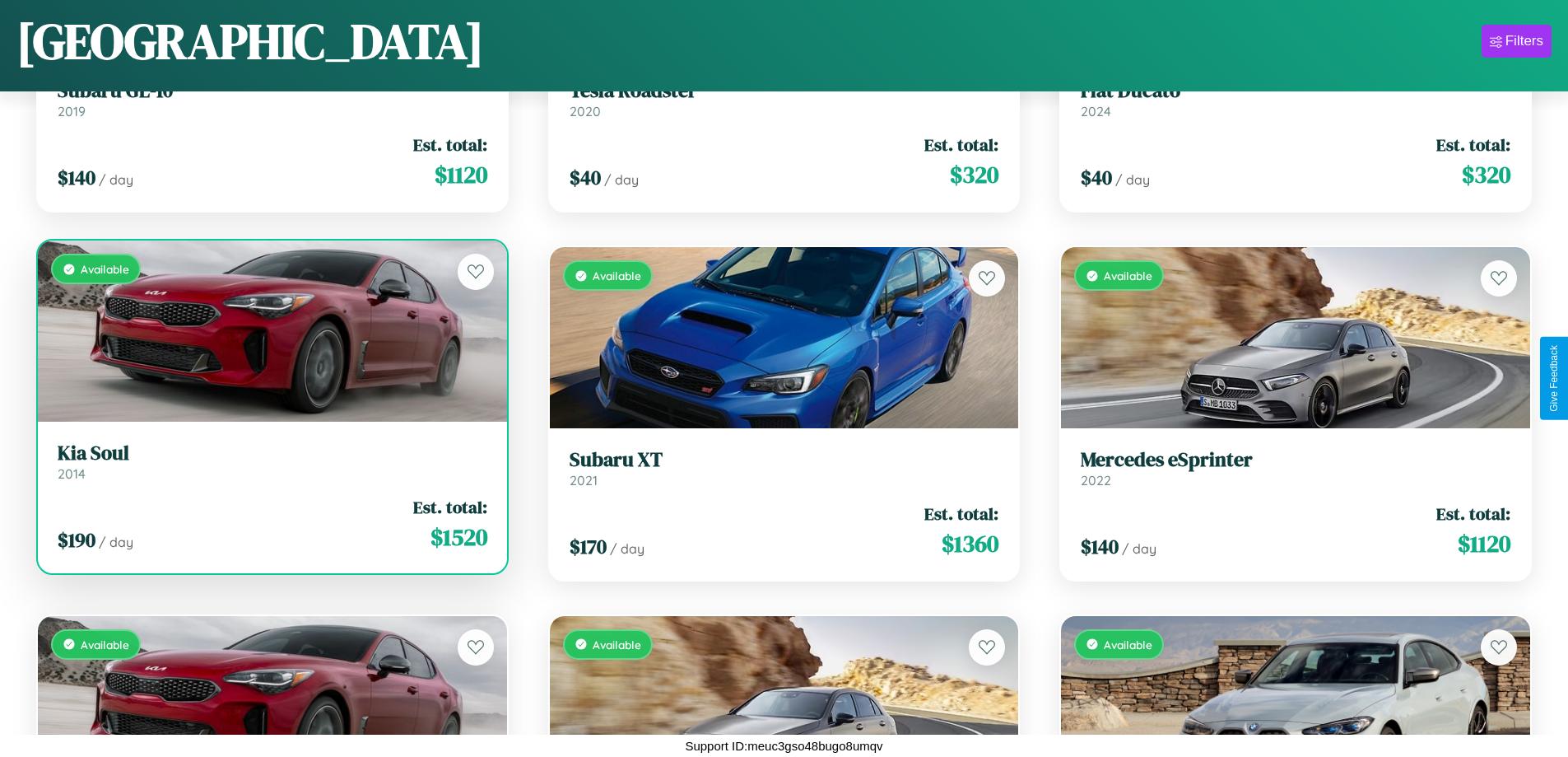
click at [270, 530] on div "$ 190 / day Est. total: $ 1520" at bounding box center [272, 524] width 430 height 58
click at [270, 524] on div "$ 190 / day Est. total: $ 1520" at bounding box center [272, 524] width 430 height 58
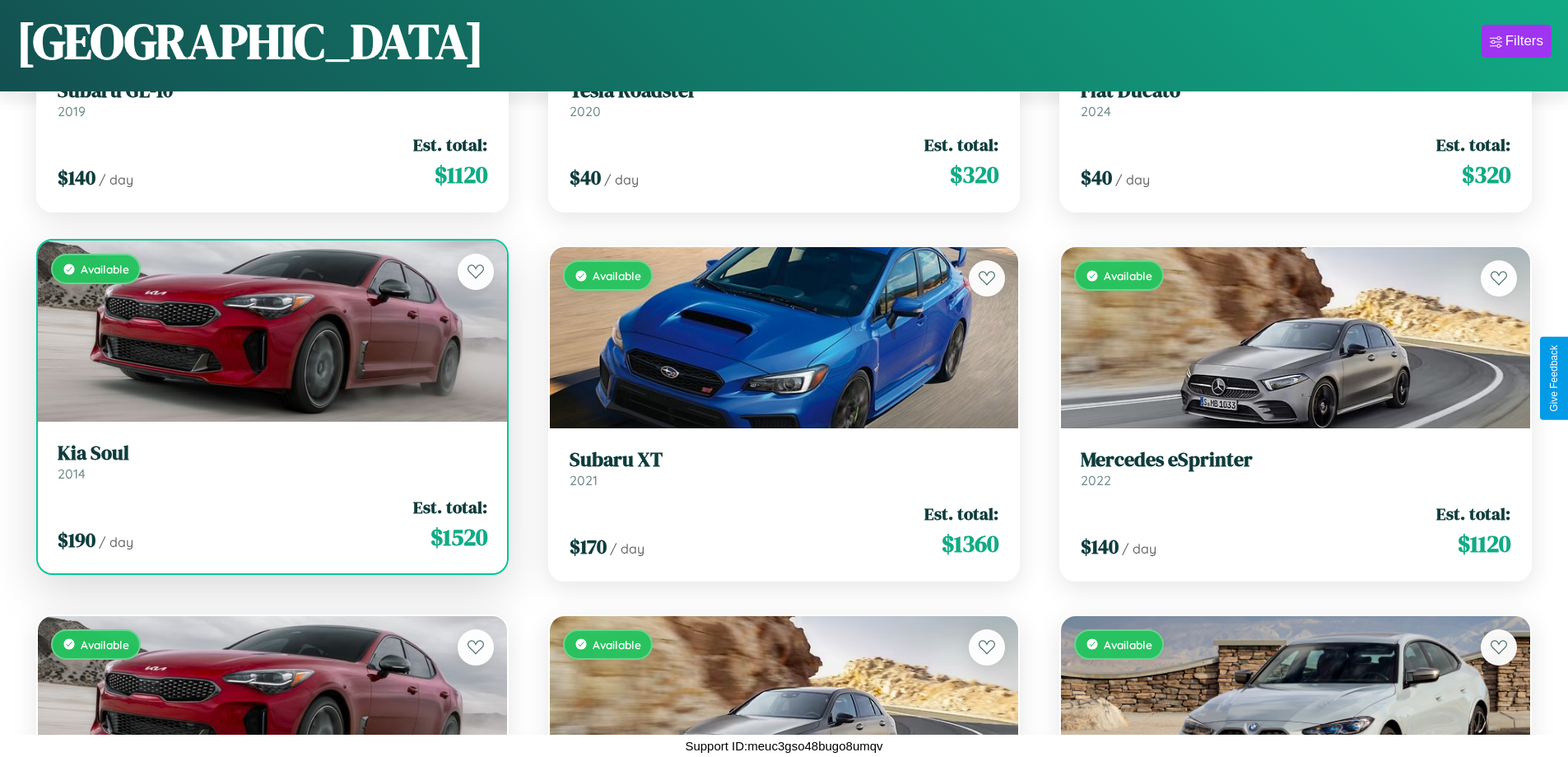
click at [270, 524] on div "$ 190 / day Est. total: $ 1520" at bounding box center [272, 524] width 430 height 58
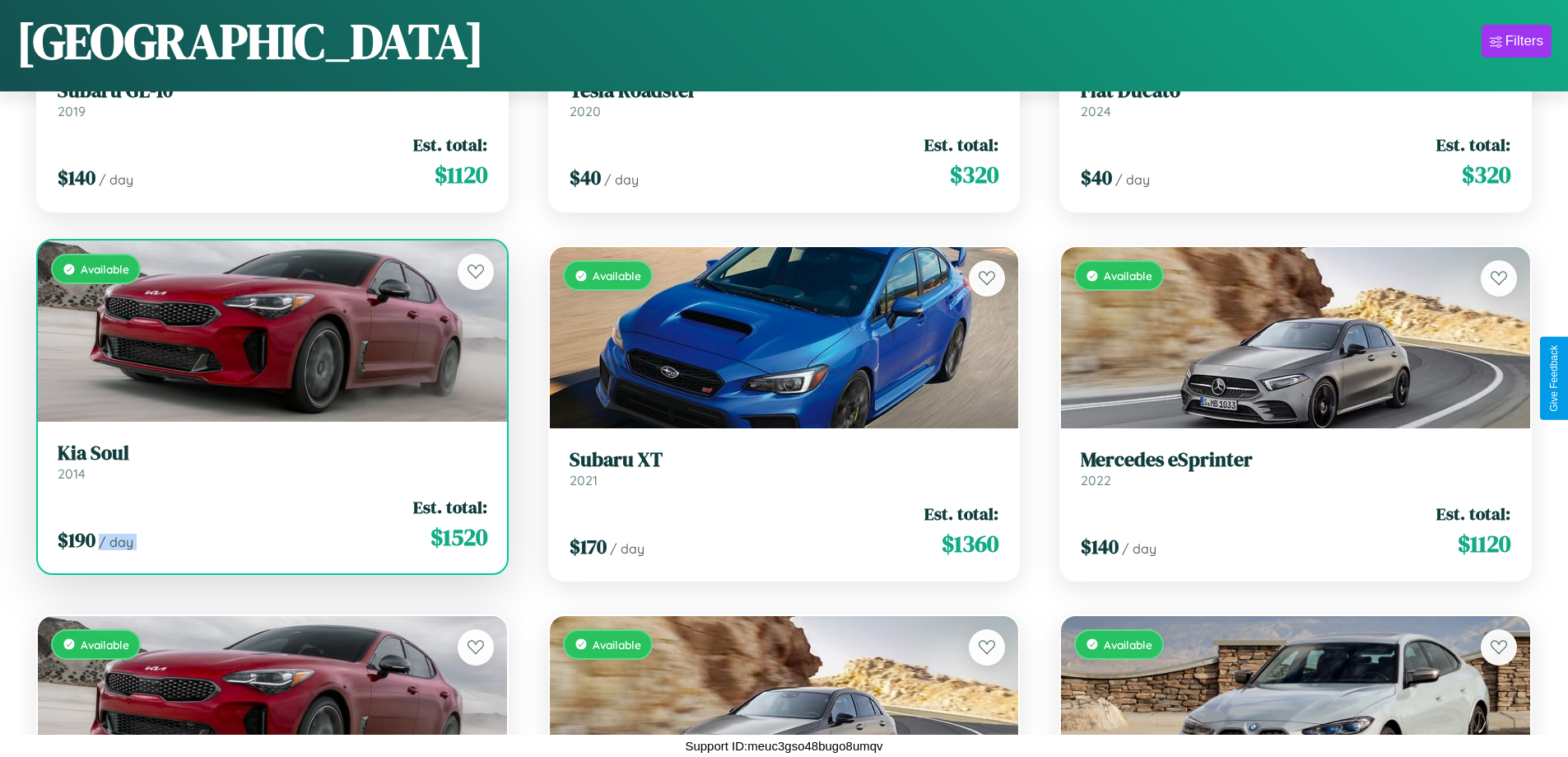
click at [270, 524] on div "$ 190 / day Est. total: $ 1520" at bounding box center [272, 524] width 430 height 58
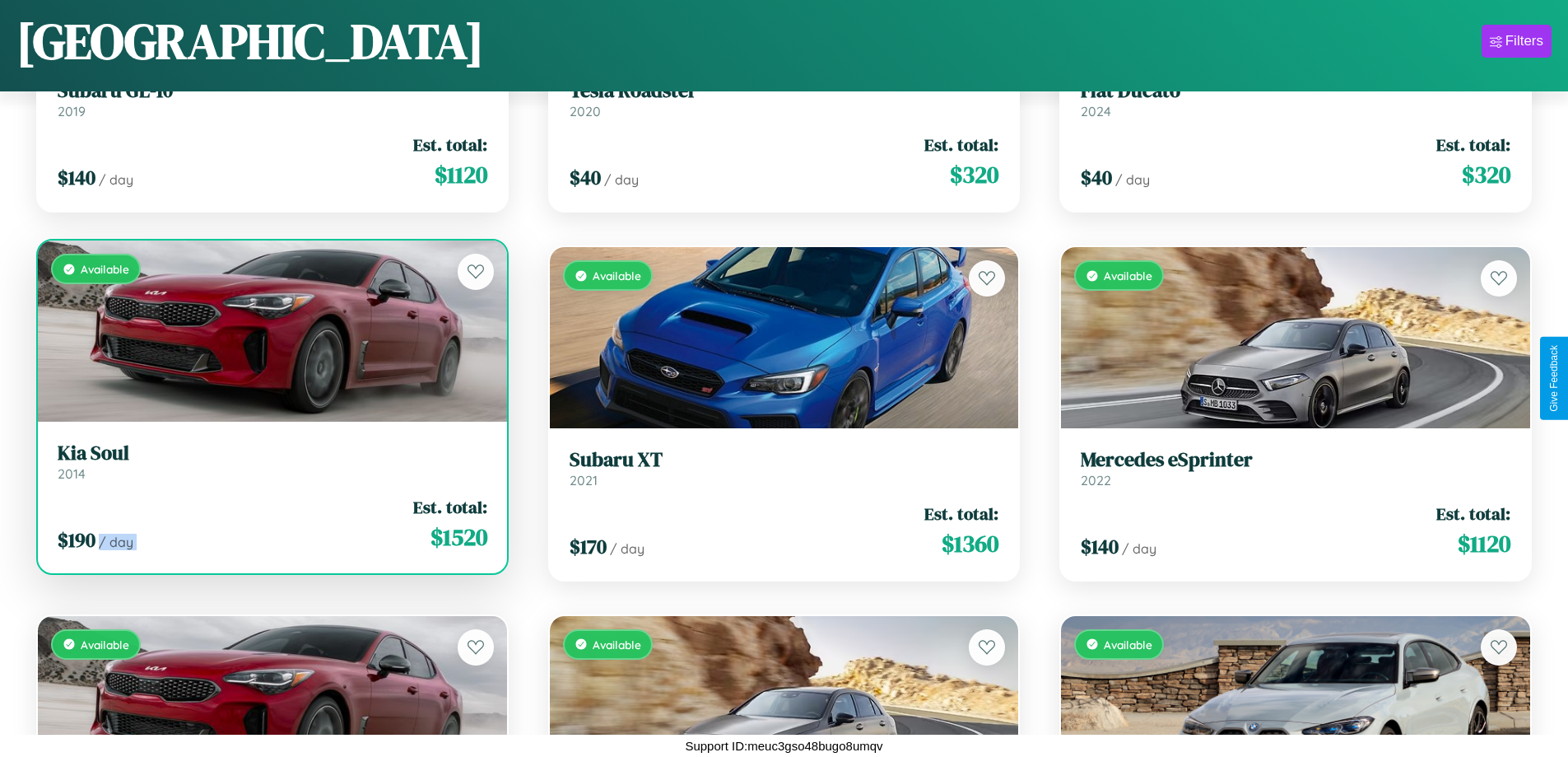
click at [270, 524] on div "$ 190 / day Est. total: $ 1520" at bounding box center [272, 524] width 430 height 58
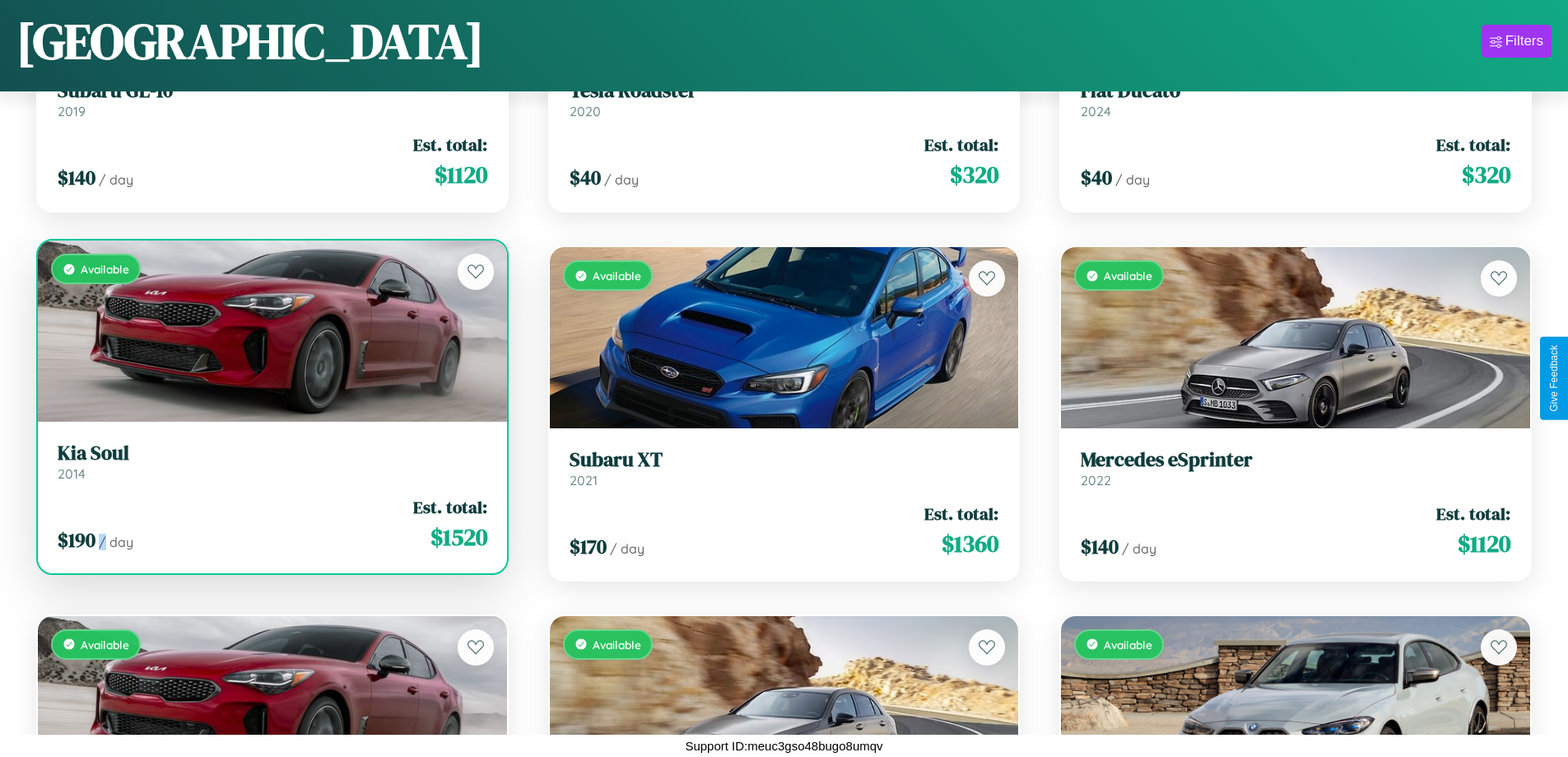
click at [270, 524] on div "$ 190 / day Est. total: $ 1520" at bounding box center [272, 524] width 430 height 58
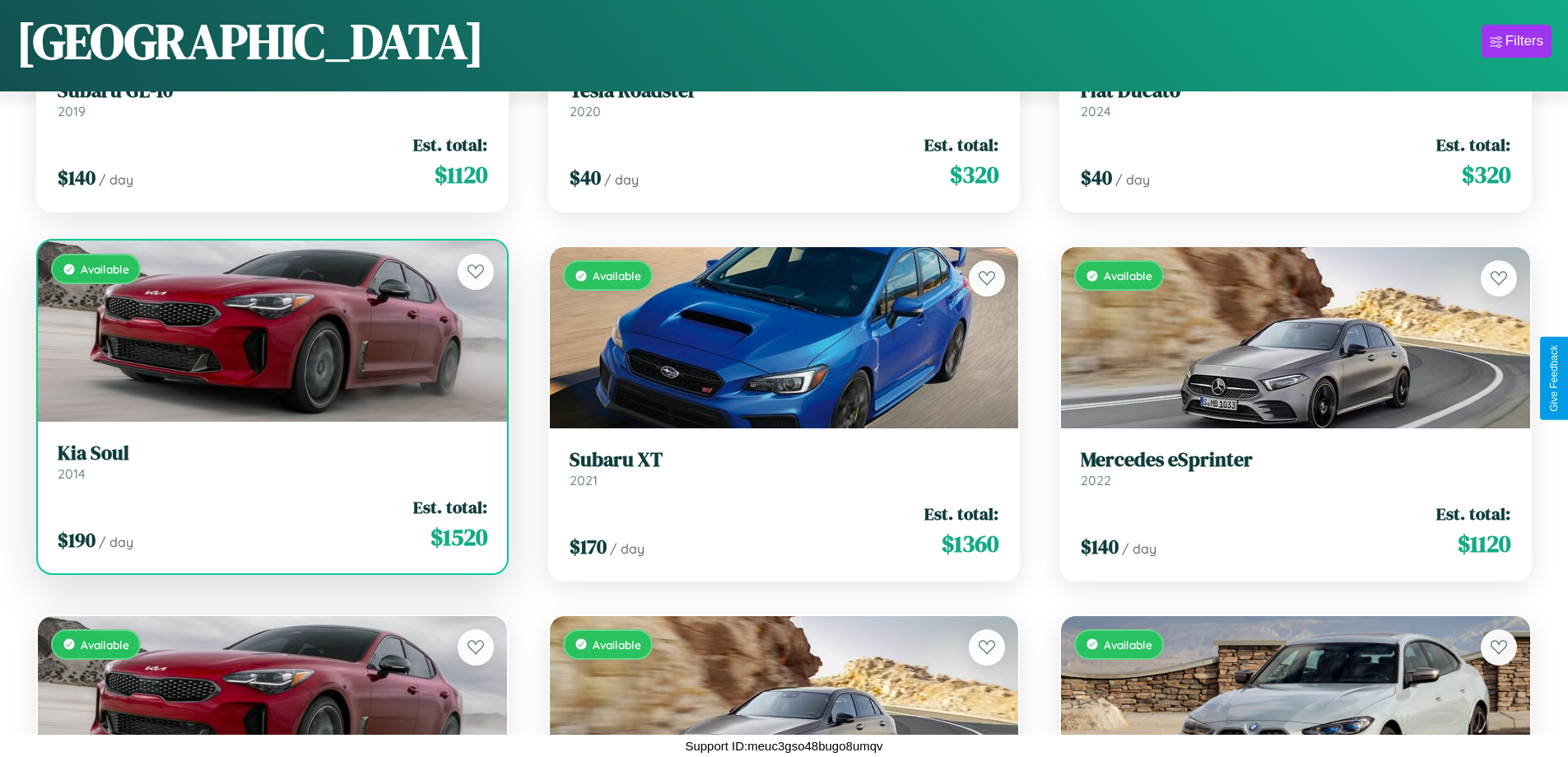
click at [270, 462] on h3 "Kia Soul" at bounding box center [272, 453] width 430 height 24
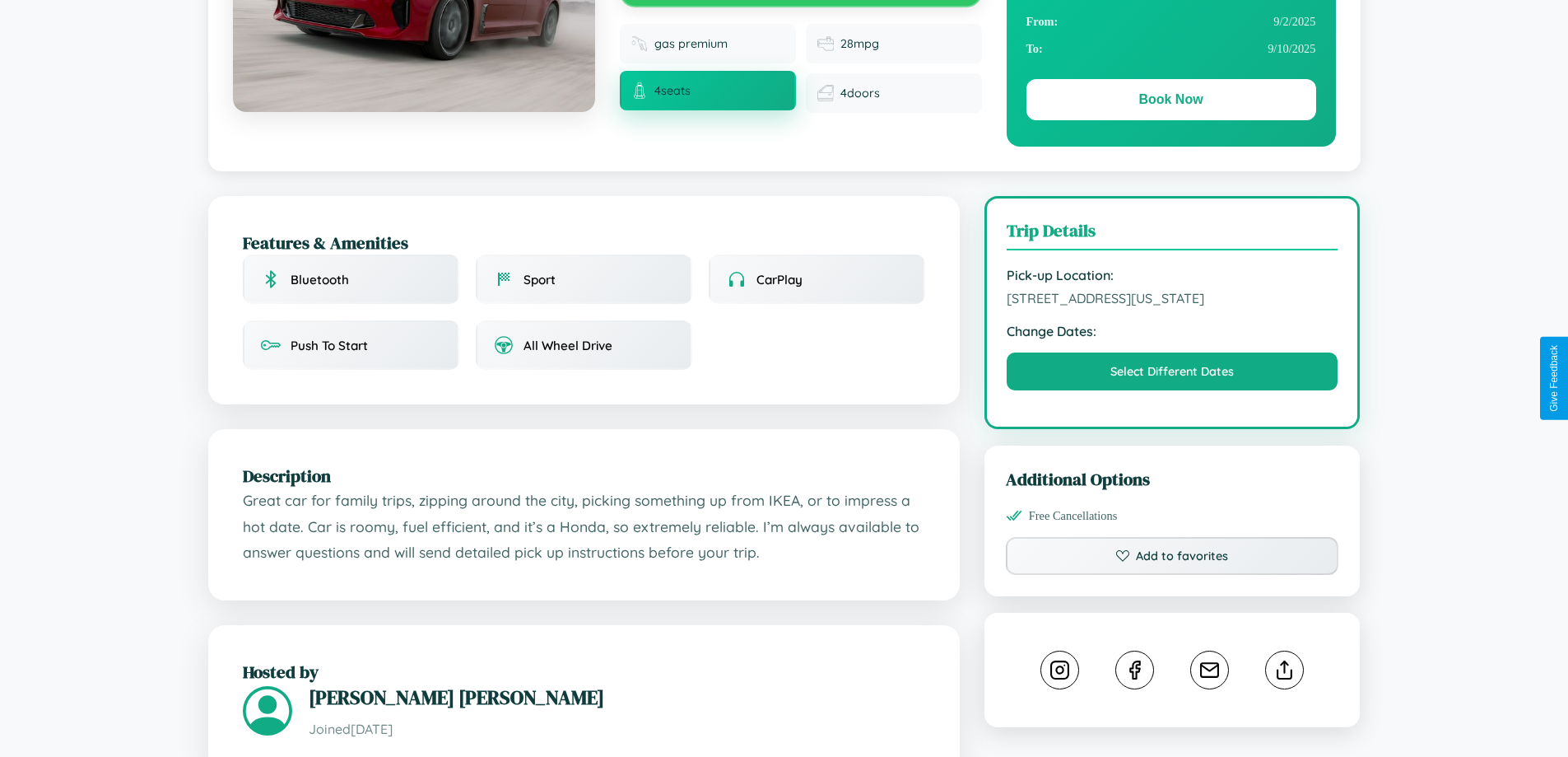
scroll to position [945, 0]
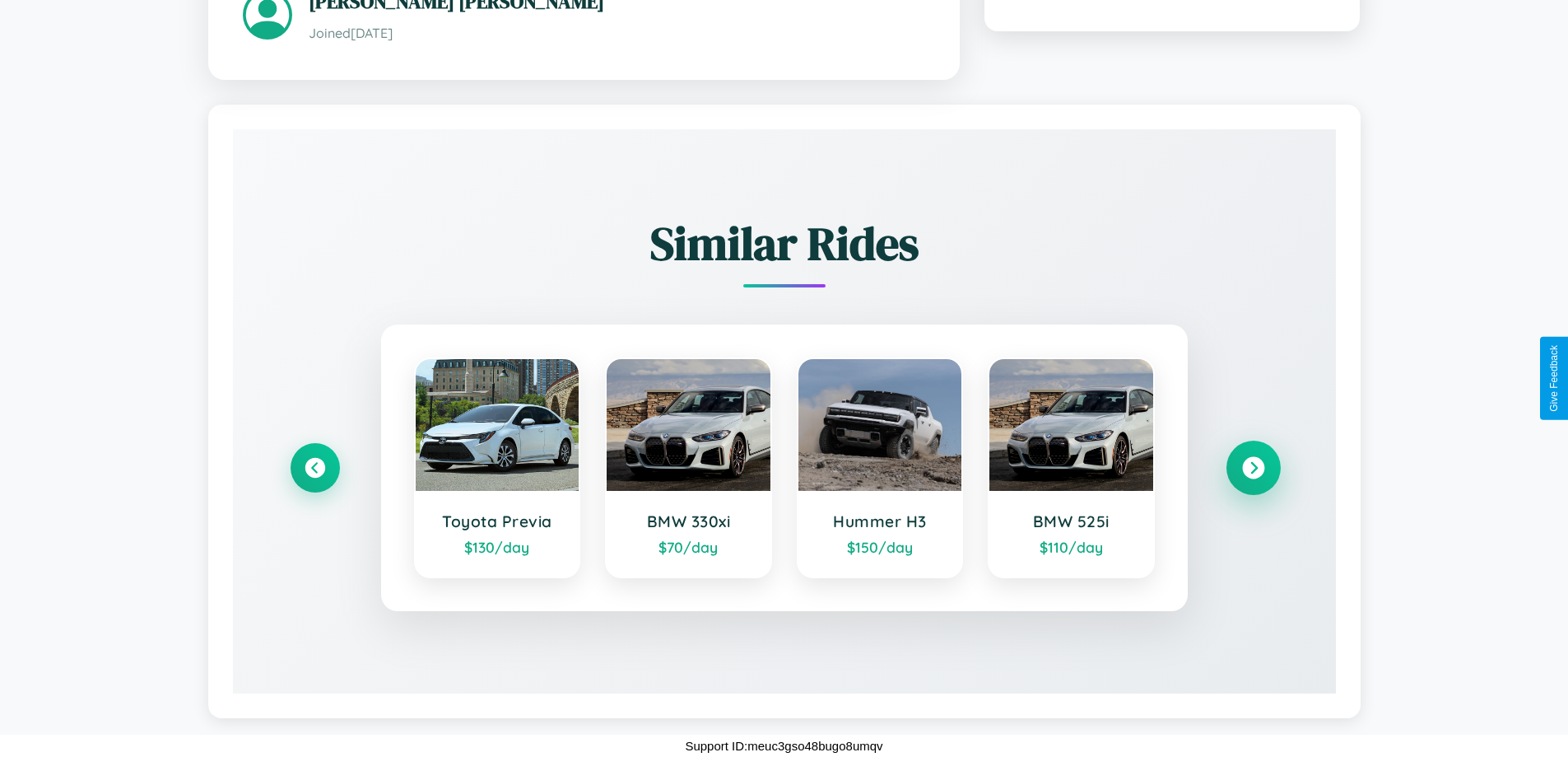
click at [1253, 466] on icon at bounding box center [1253, 467] width 22 height 22
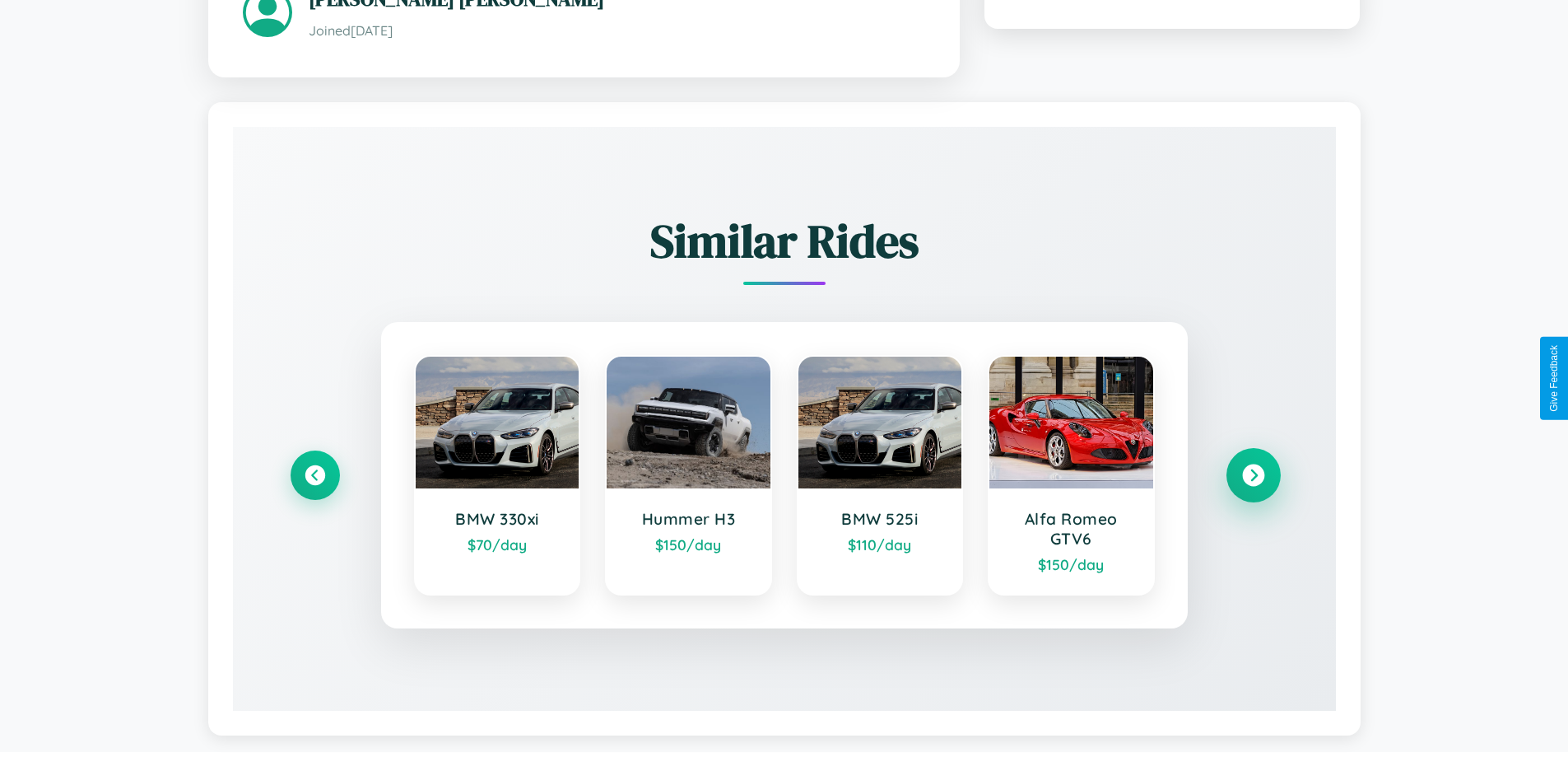
click at [1253, 476] on icon at bounding box center [1253, 475] width 22 height 22
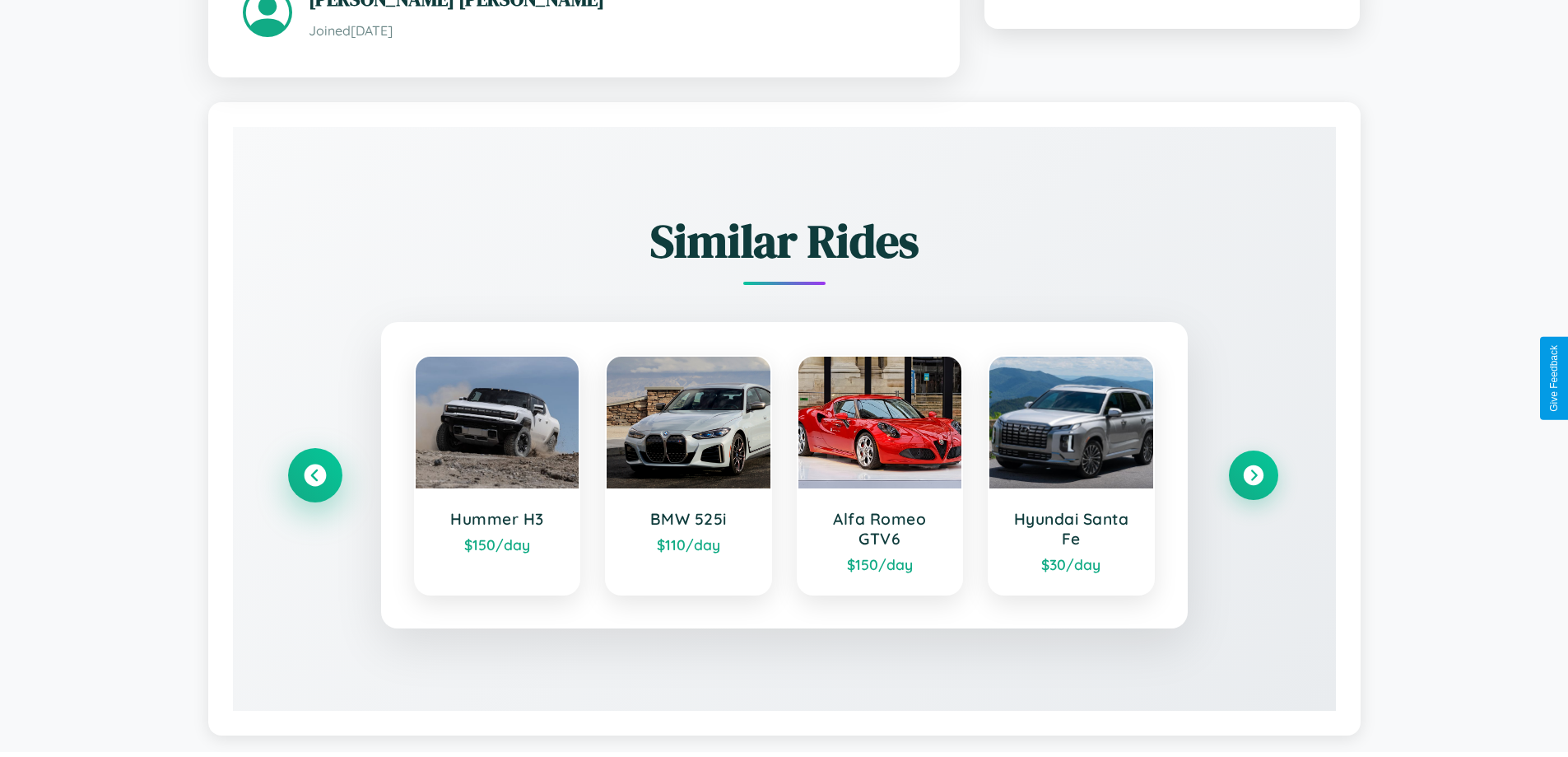
click at [314, 476] on icon at bounding box center [314, 475] width 22 height 22
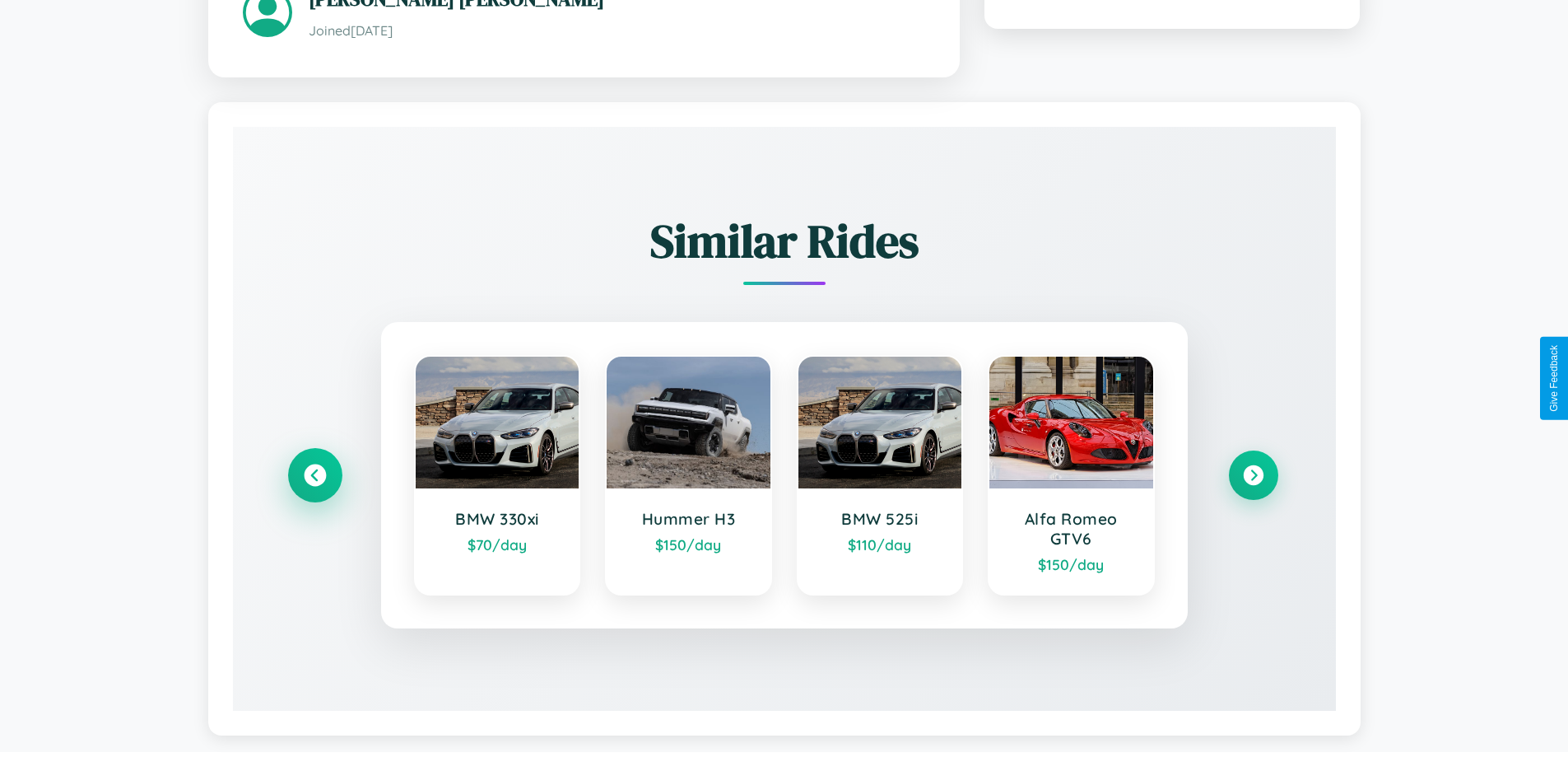
click at [314, 476] on icon at bounding box center [314, 475] width 22 height 22
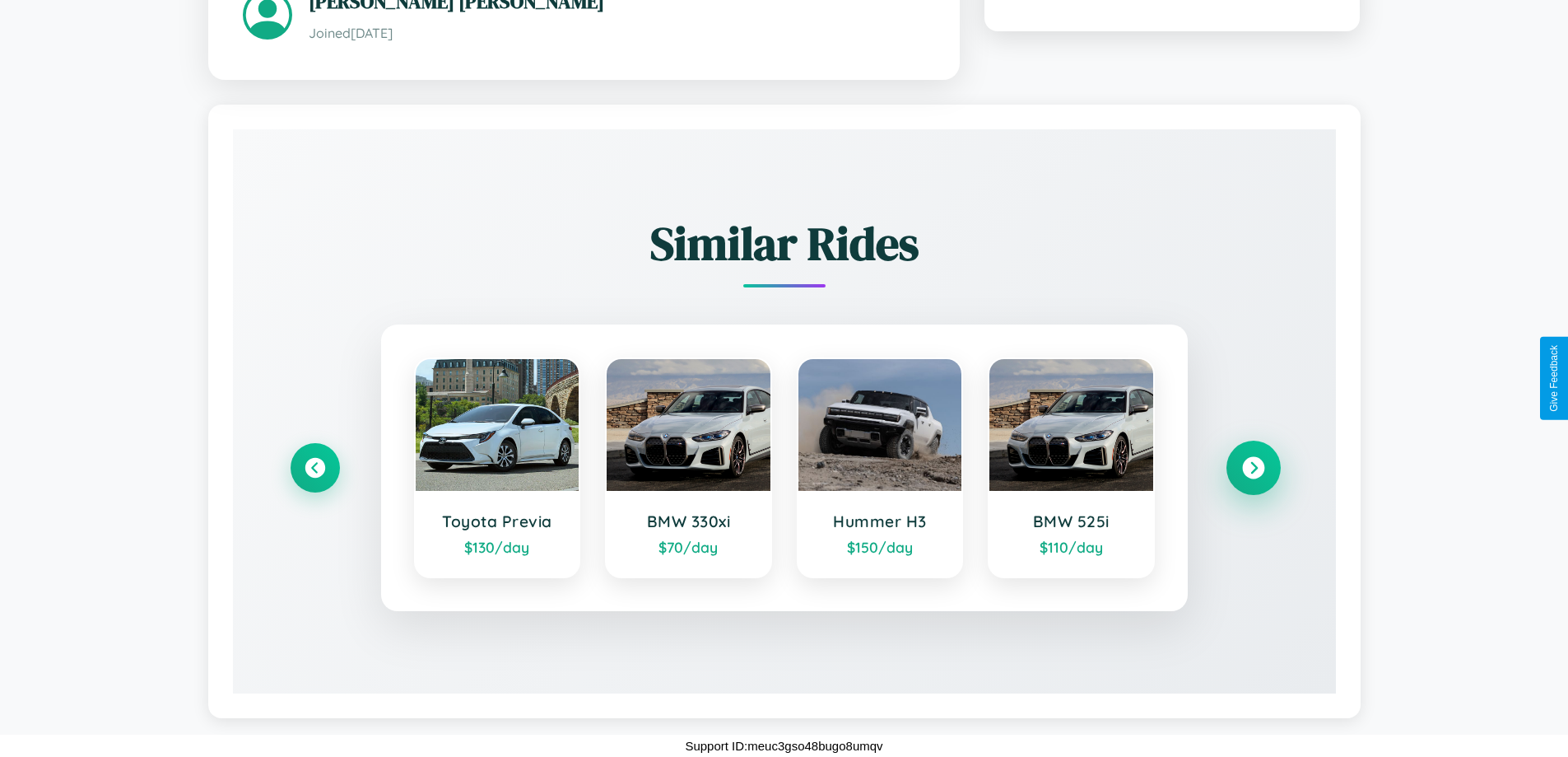
click at [1253, 466] on icon at bounding box center [1253, 467] width 22 height 22
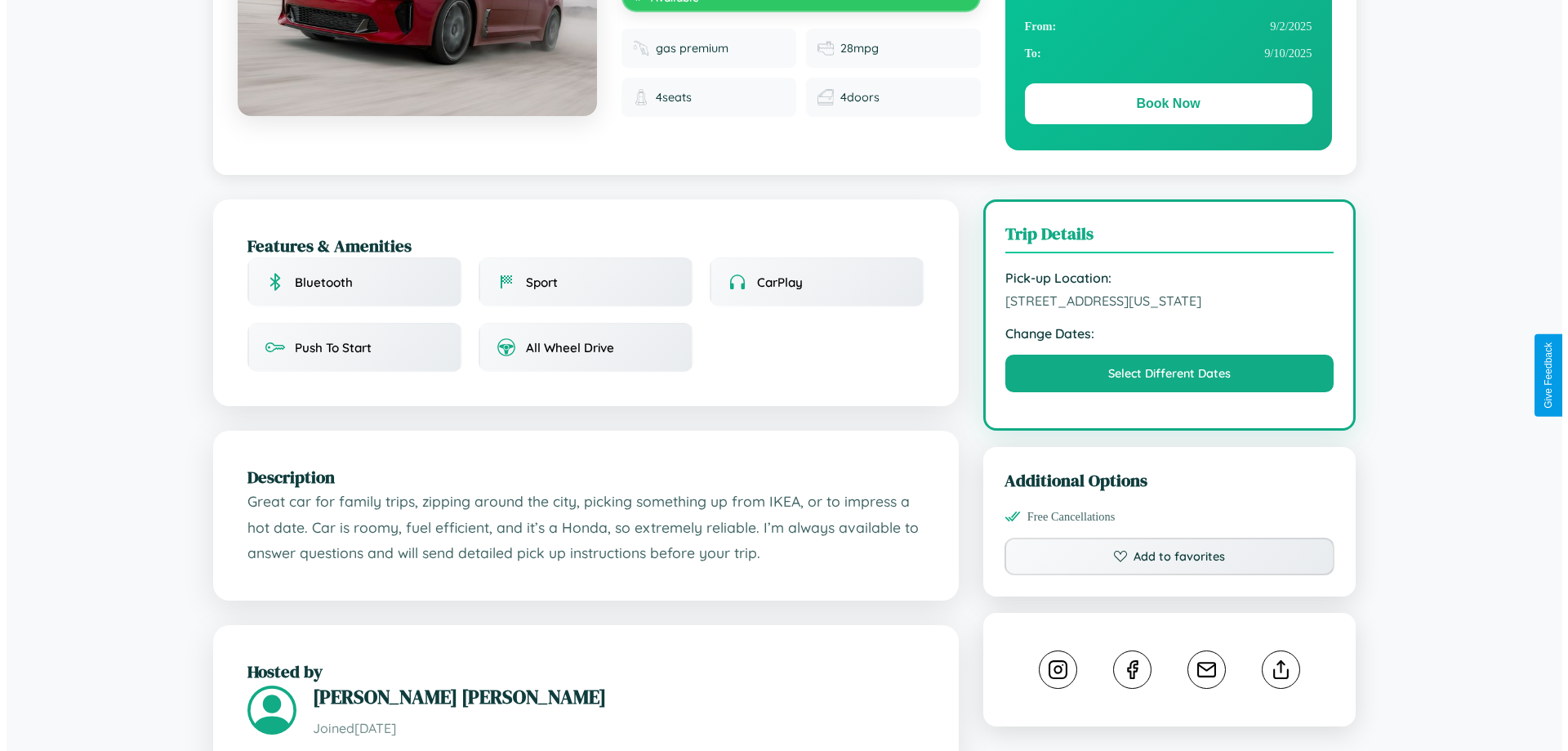
scroll to position [0, 0]
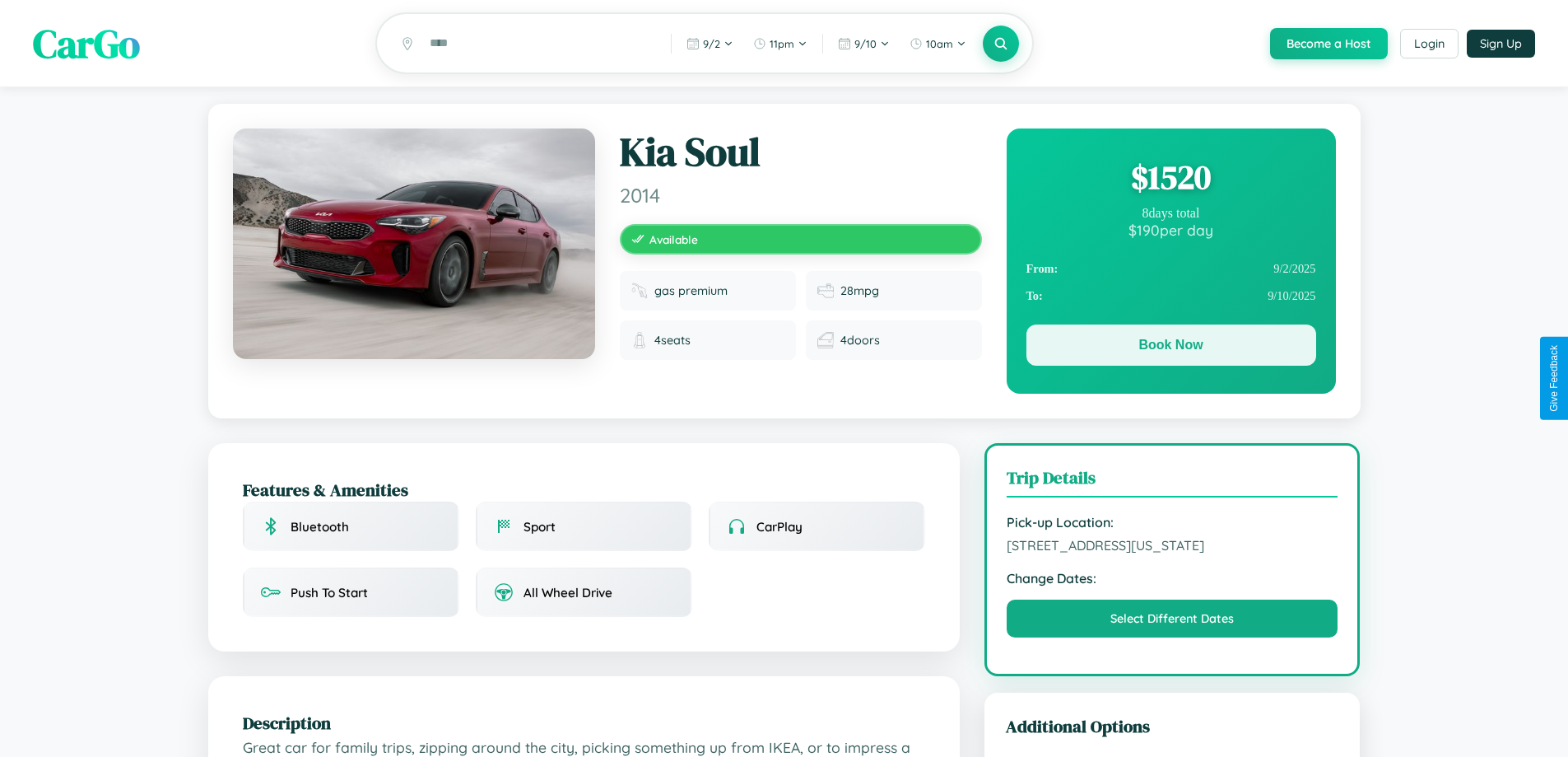
click at [1171, 348] on button "Book Now" at bounding box center [1171, 345] width 290 height 42
